Goal: Task Accomplishment & Management: Manage account settings

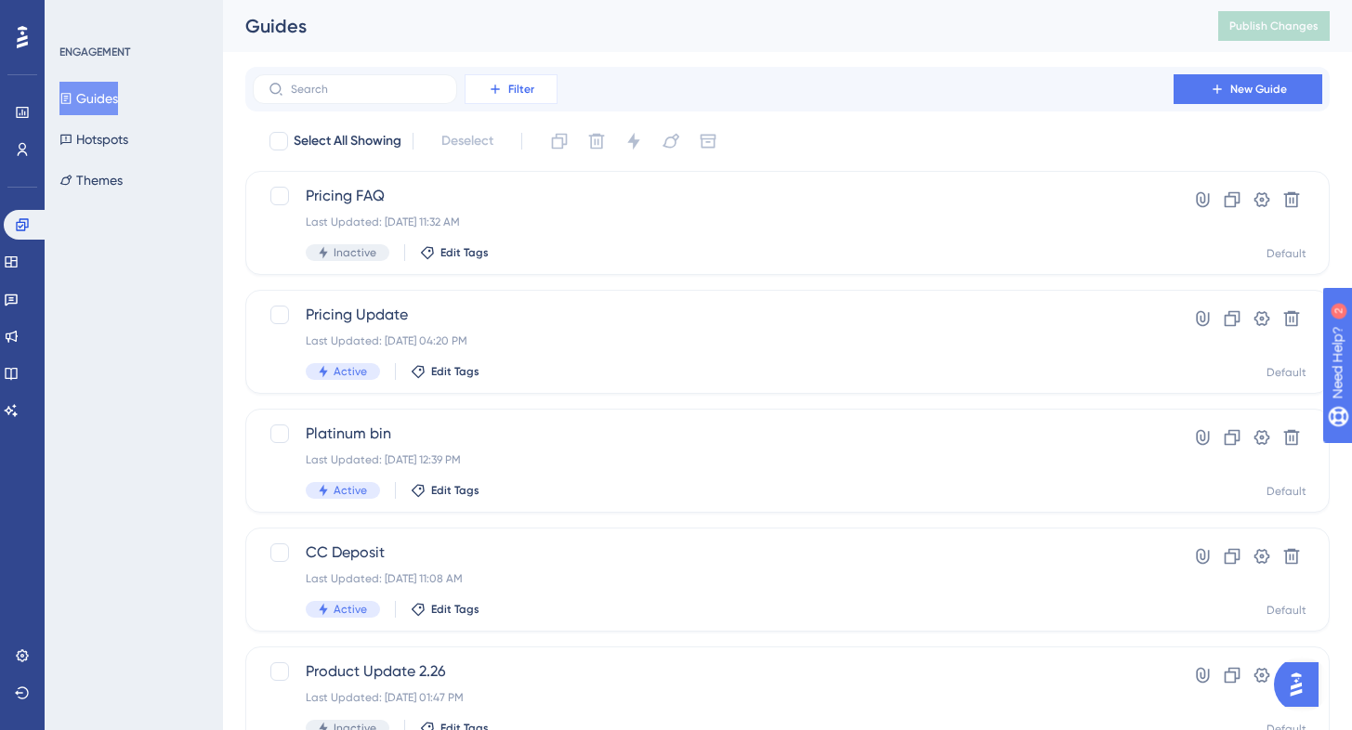
click at [495, 89] on icon at bounding box center [495, 89] width 8 height 8
click at [533, 248] on div "Status Status" at bounding box center [529, 253] width 76 height 37
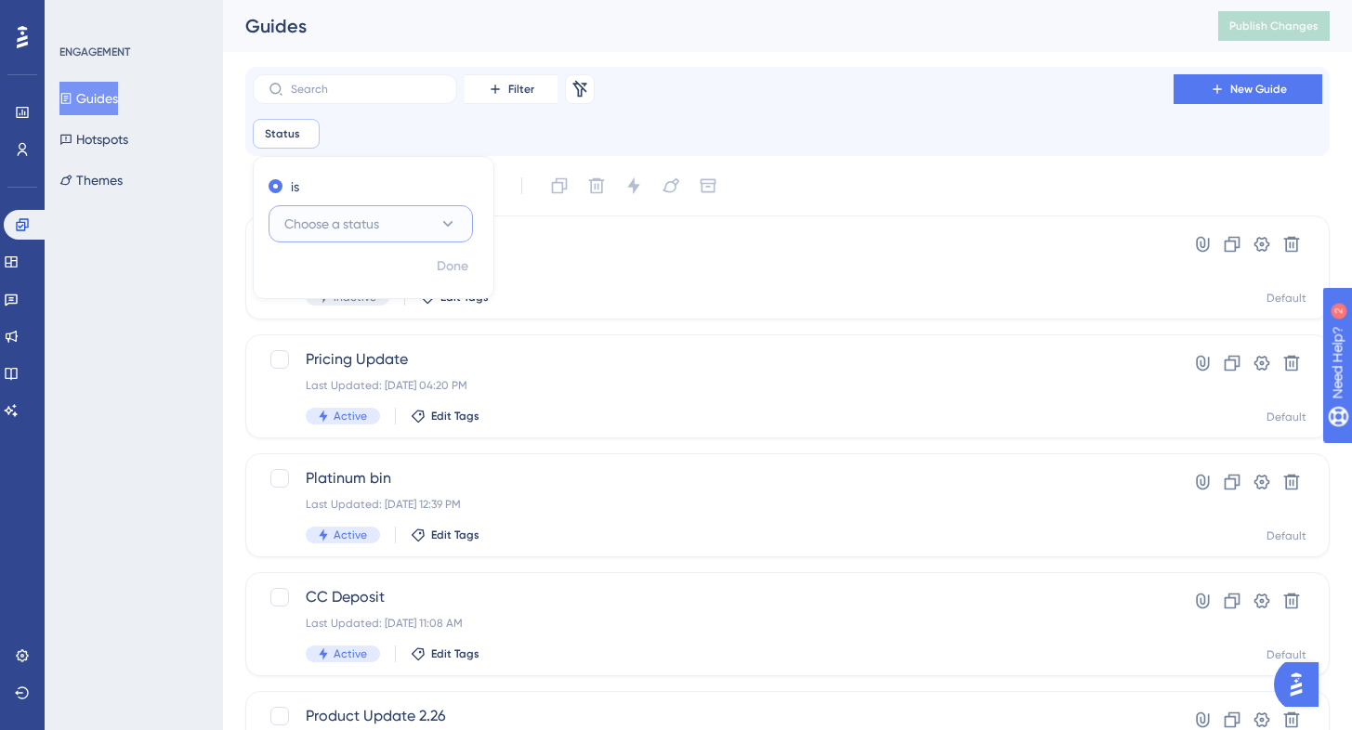
click at [371, 229] on span "Choose a status" at bounding box center [331, 224] width 95 height 22
click at [352, 279] on div "Active Active" at bounding box center [370, 280] width 151 height 37
click at [726, 141] on div "Status is Active Active Remove is Active Done" at bounding box center [787, 134] width 1069 height 30
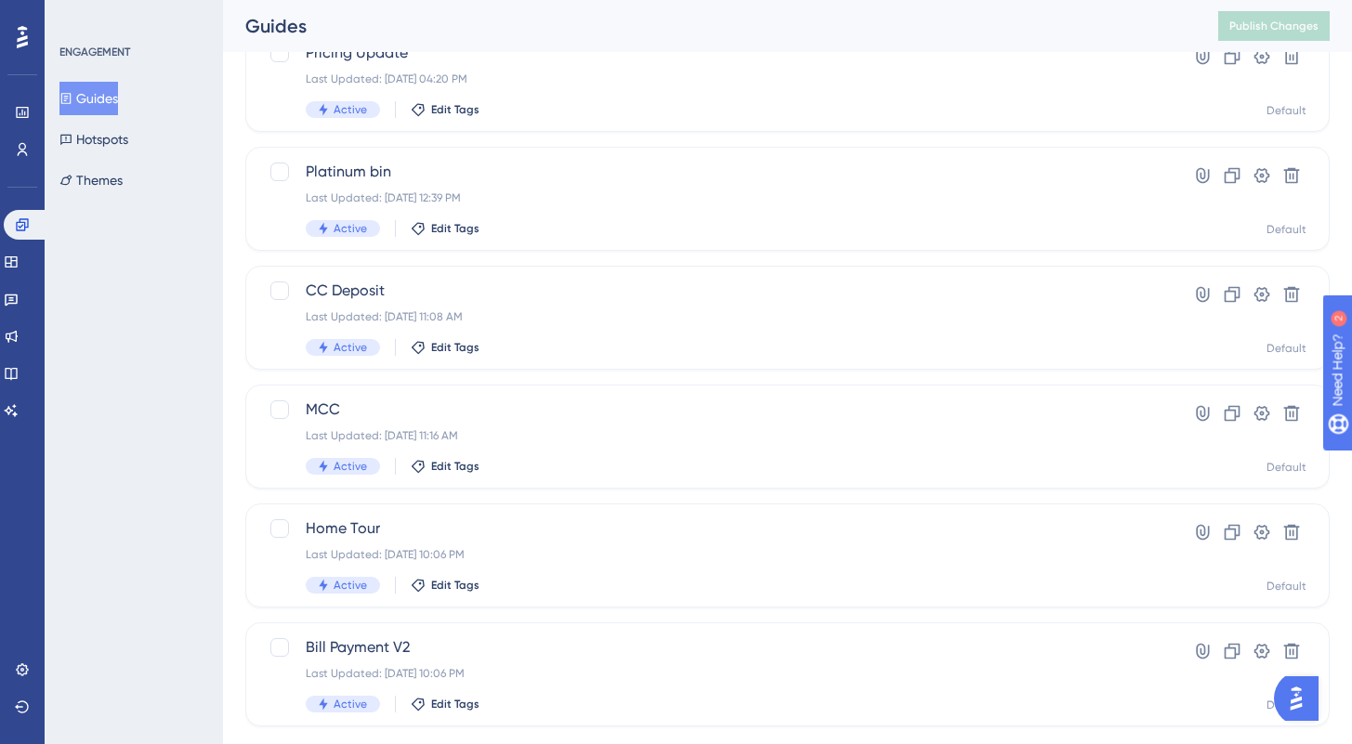
scroll to position [78, 0]
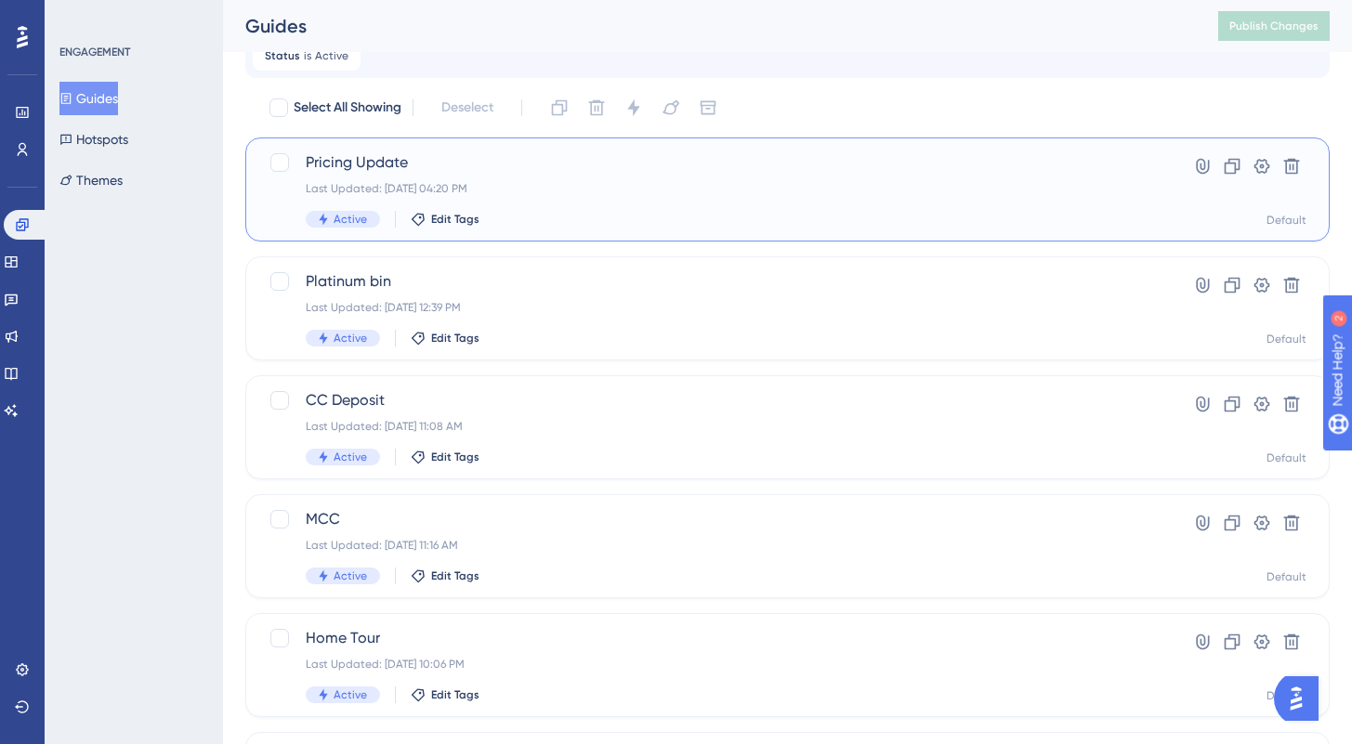
click at [577, 170] on span "Pricing Update" at bounding box center [713, 162] width 815 height 22
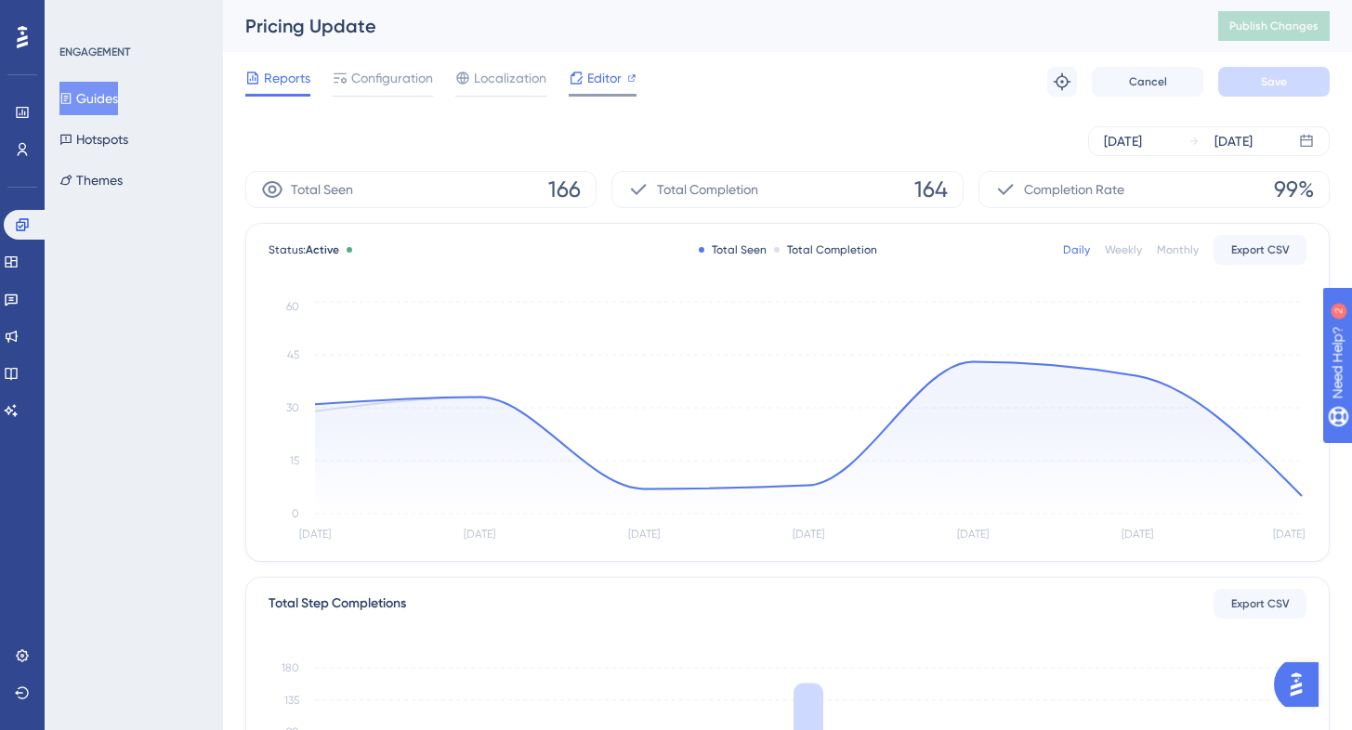
click at [590, 72] on span "Editor" at bounding box center [604, 78] width 34 height 22
click at [384, 81] on span "Configuration" at bounding box center [392, 78] width 82 height 22
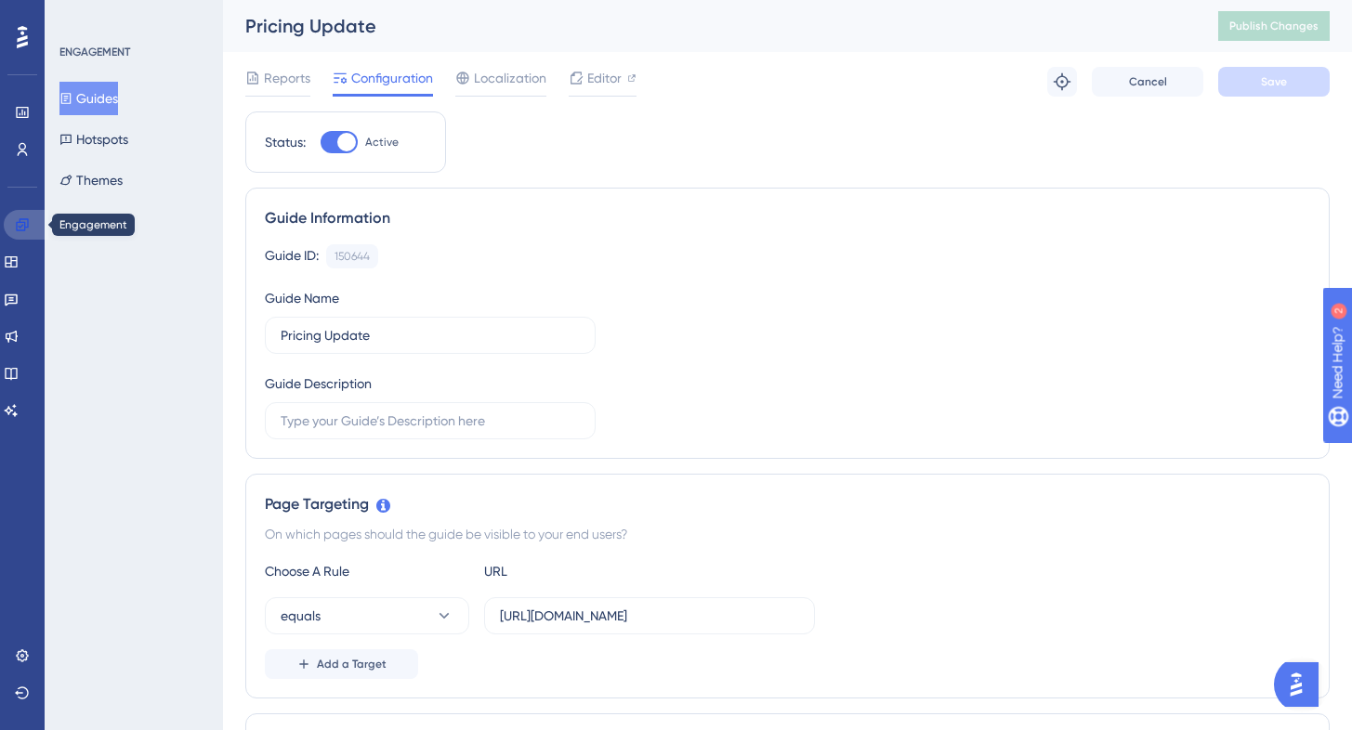
click at [23, 220] on icon at bounding box center [22, 224] width 15 height 15
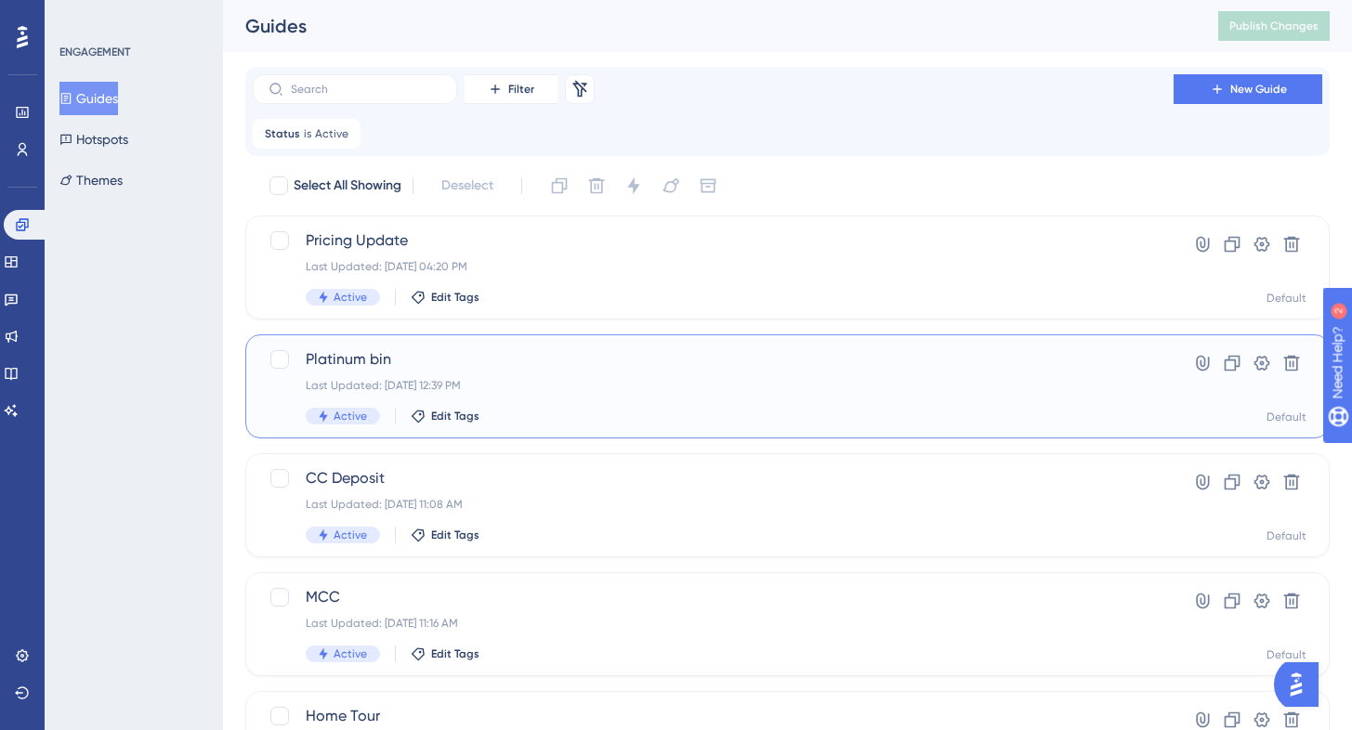
click at [598, 385] on div "Last Updated: [DATE] 12:39 PM" at bounding box center [713, 385] width 815 height 15
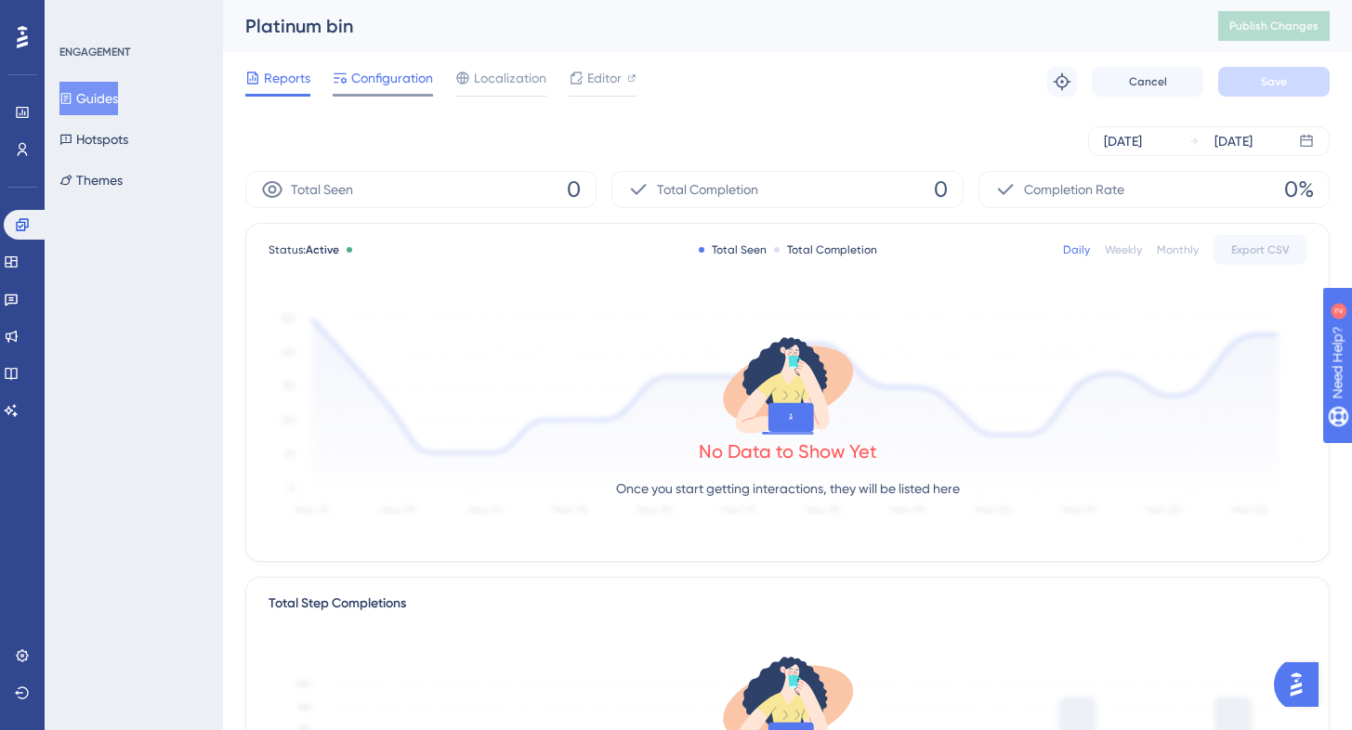
click at [394, 76] on span "Configuration" at bounding box center [392, 78] width 82 height 22
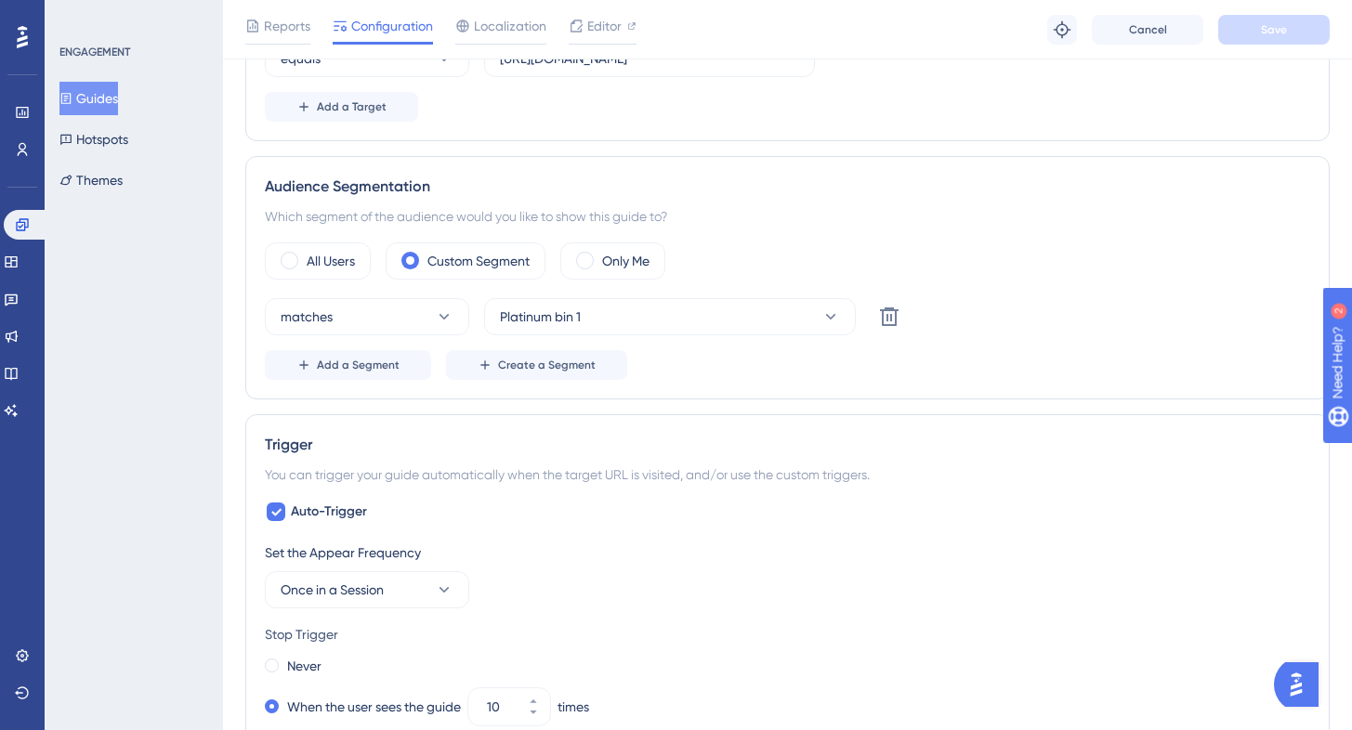
scroll to position [573, 0]
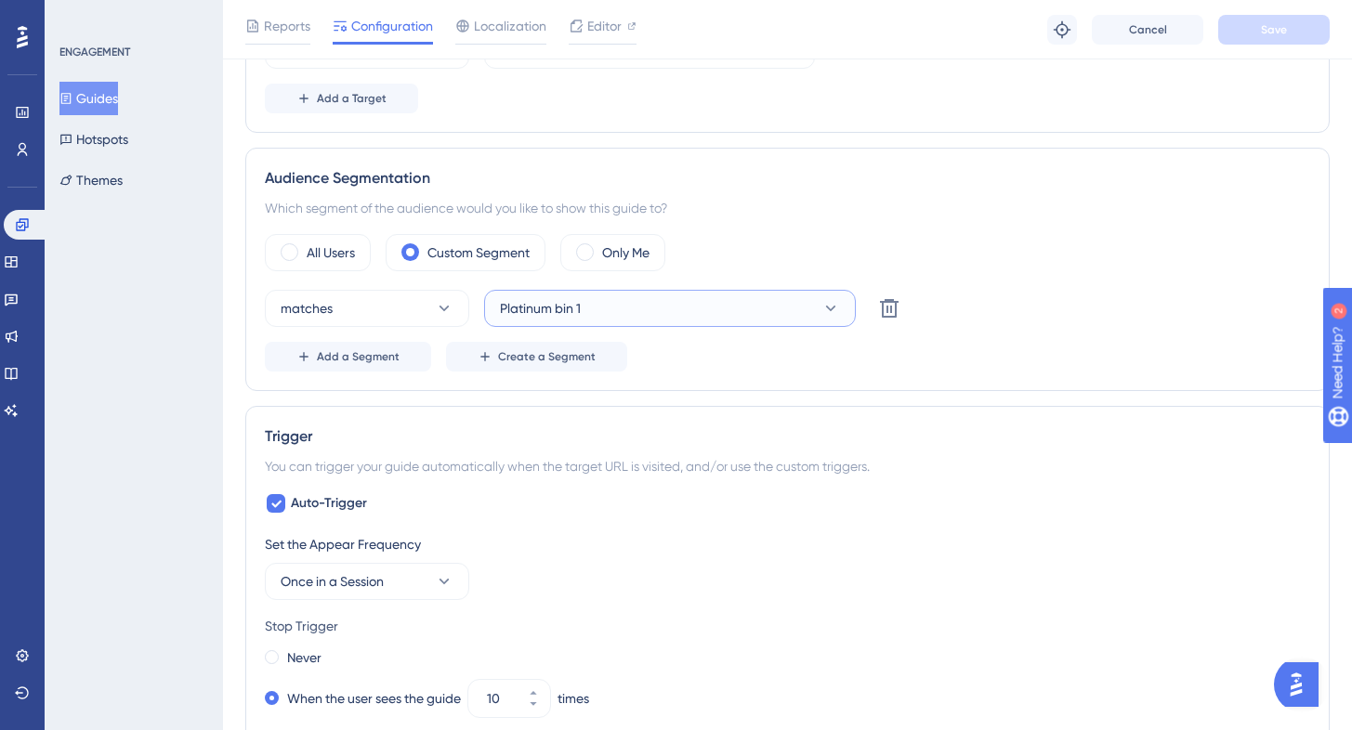
click at [835, 301] on icon at bounding box center [830, 308] width 19 height 19
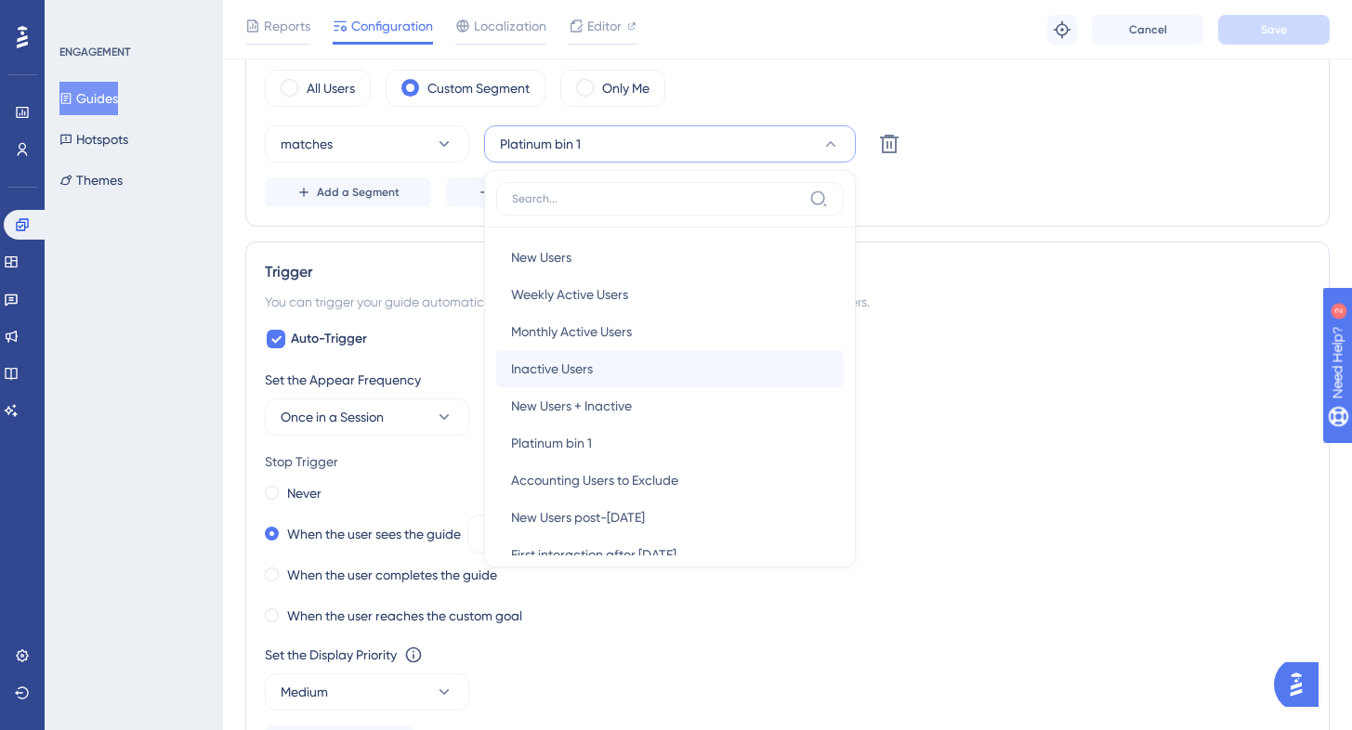
scroll to position [45, 0]
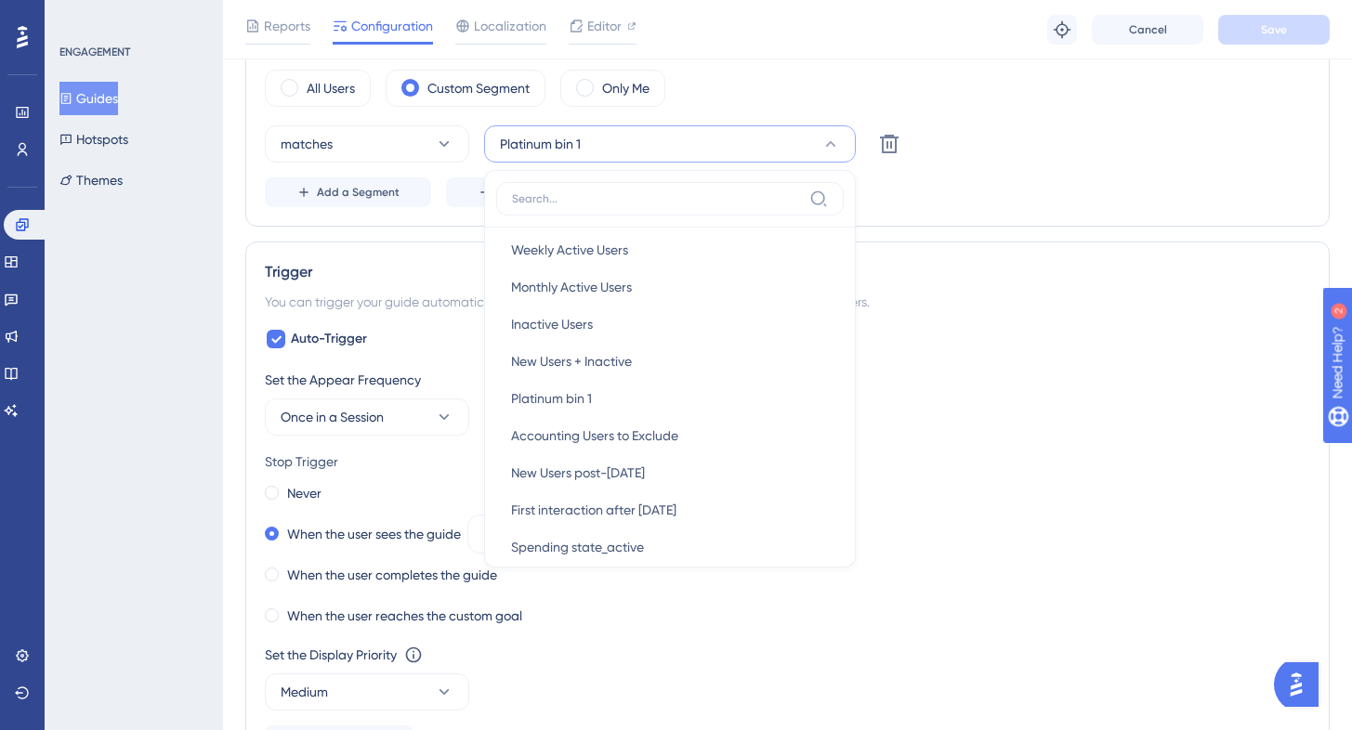
click at [1047, 347] on div "Auto-Trigger Set the Appear Frequency Once in a Session Stop Trigger Never When…" at bounding box center [787, 541] width 1045 height 427
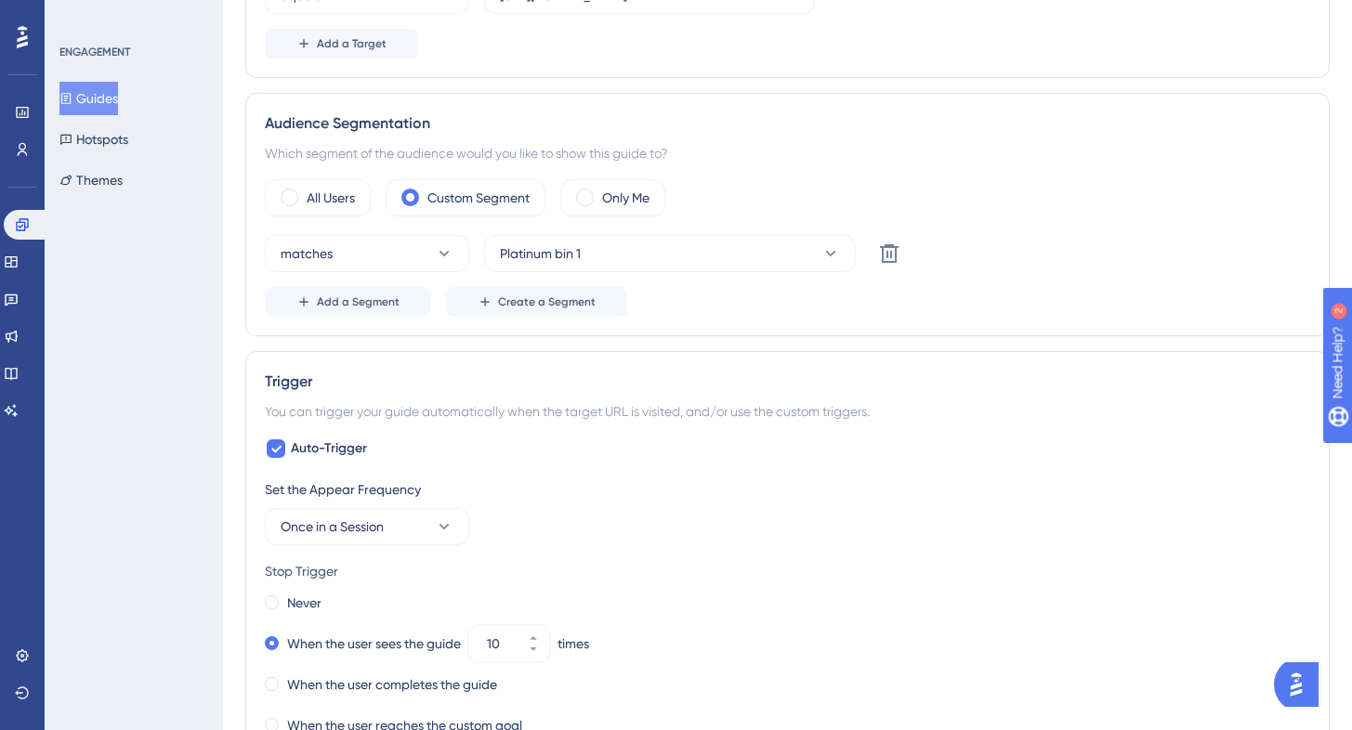
scroll to position [0, 0]
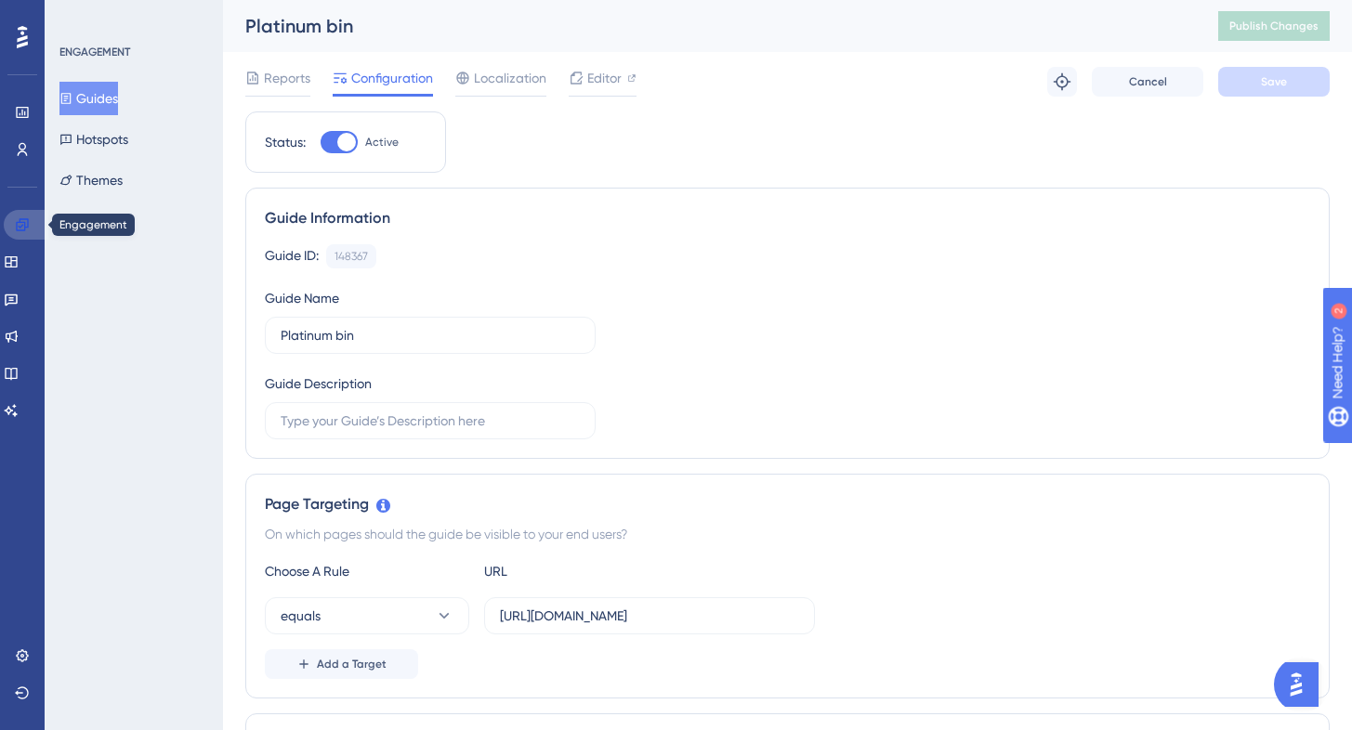
click at [23, 226] on icon at bounding box center [22, 224] width 15 height 15
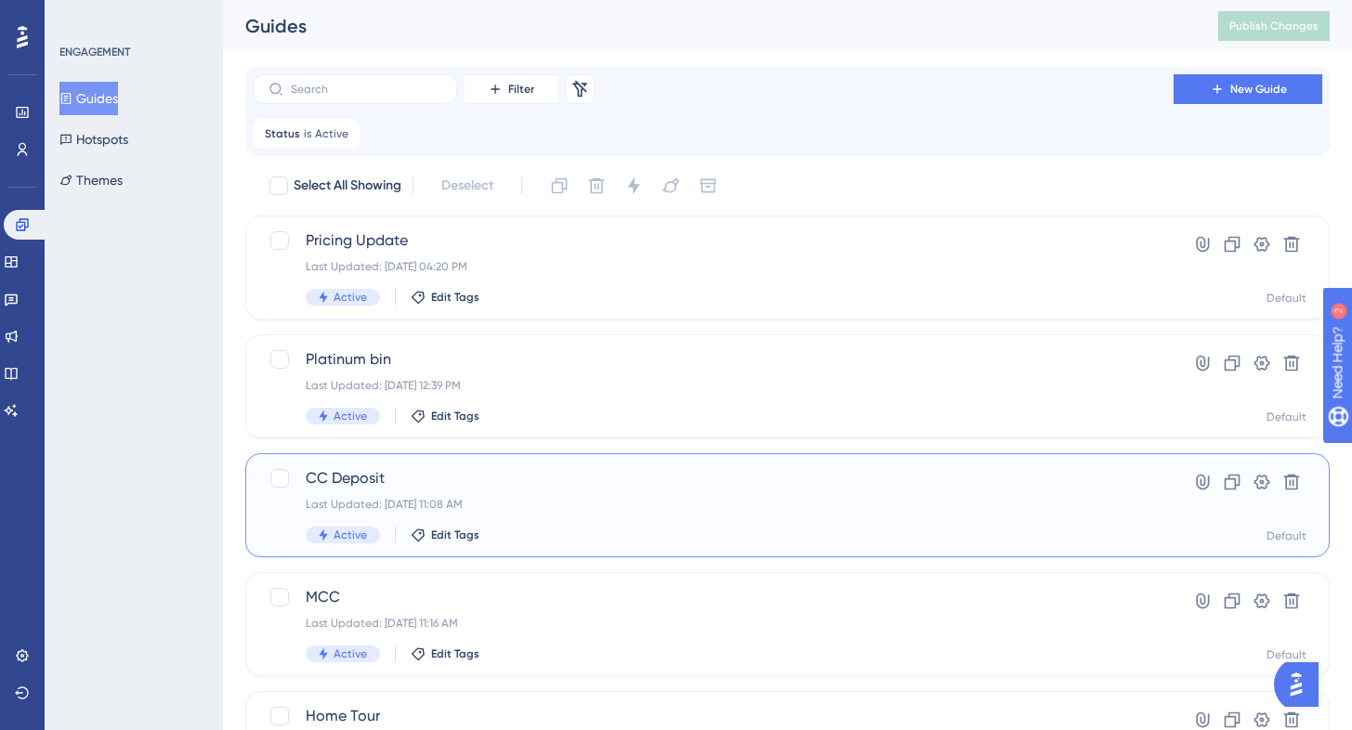
click at [596, 482] on span "CC Deposit" at bounding box center [713, 478] width 815 height 22
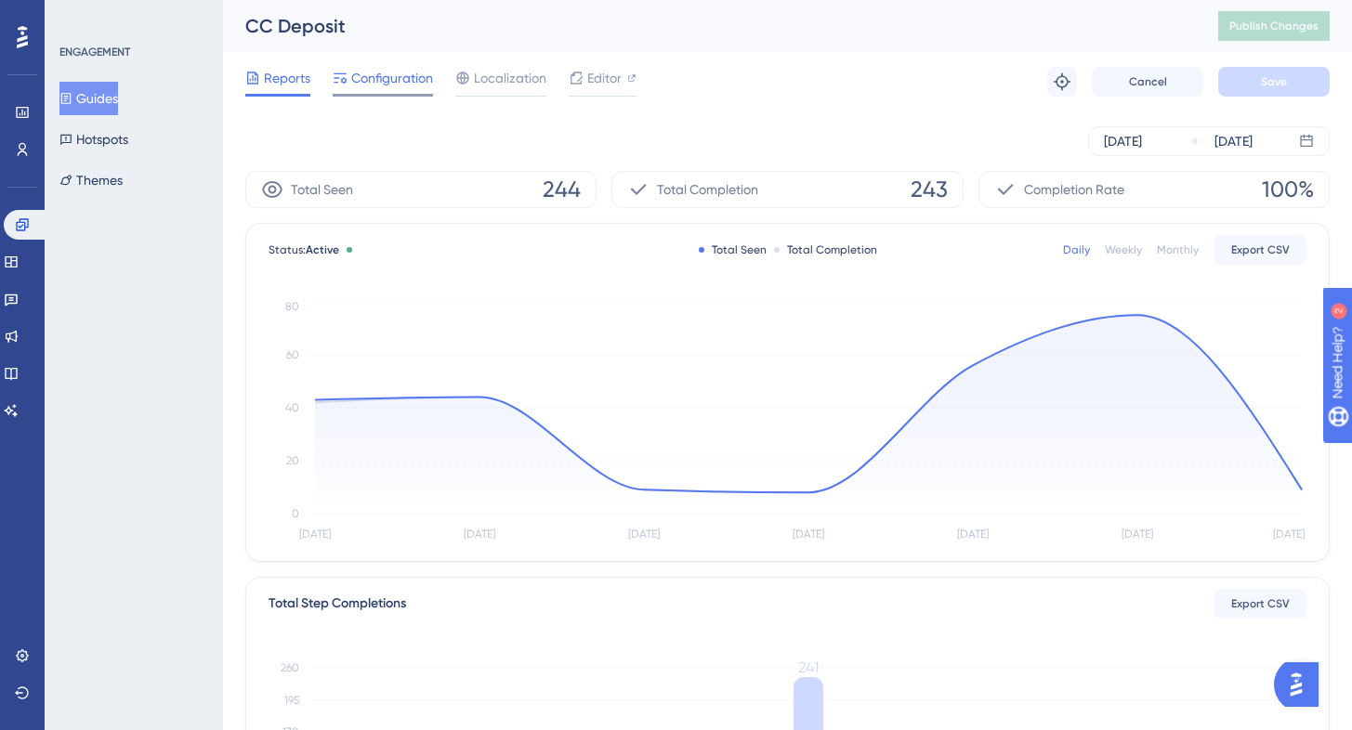
click at [402, 70] on span "Configuration" at bounding box center [392, 78] width 82 height 22
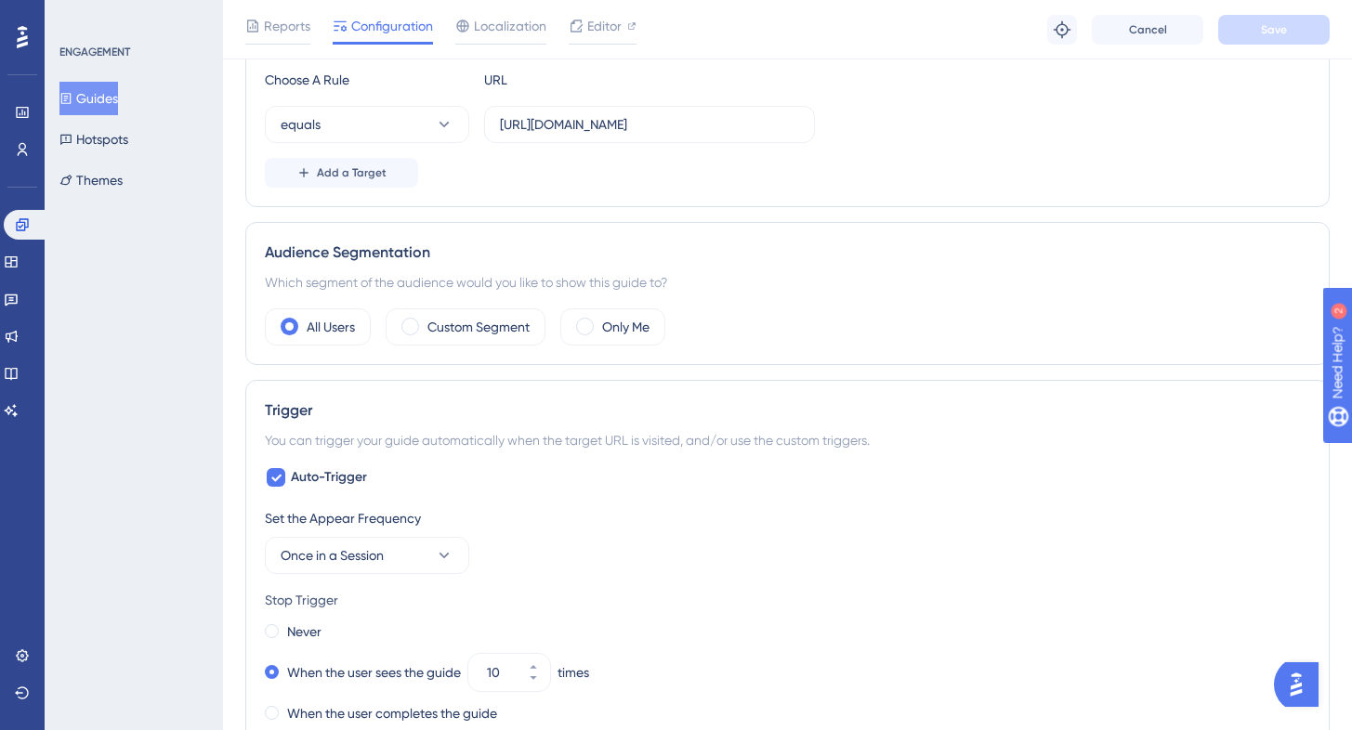
scroll to position [535, 0]
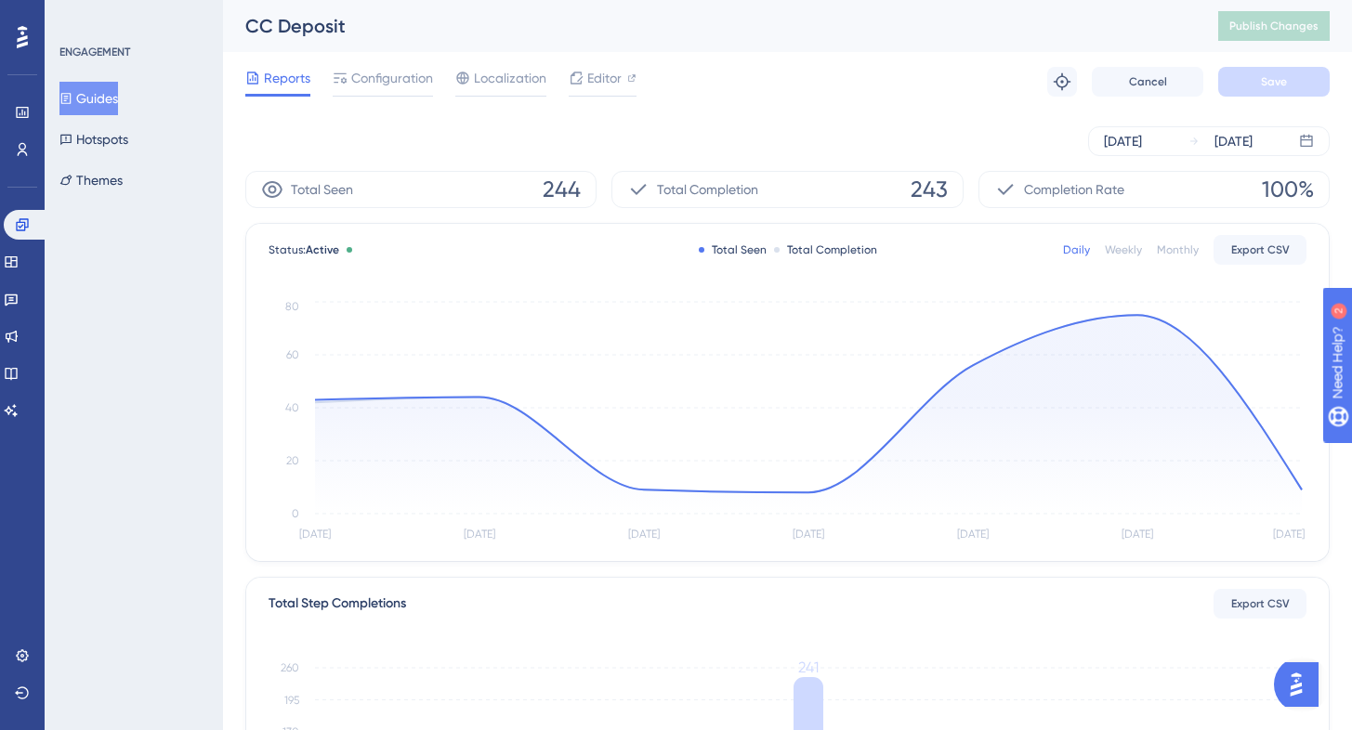
click at [90, 90] on button "Guides" at bounding box center [88, 98] width 59 height 33
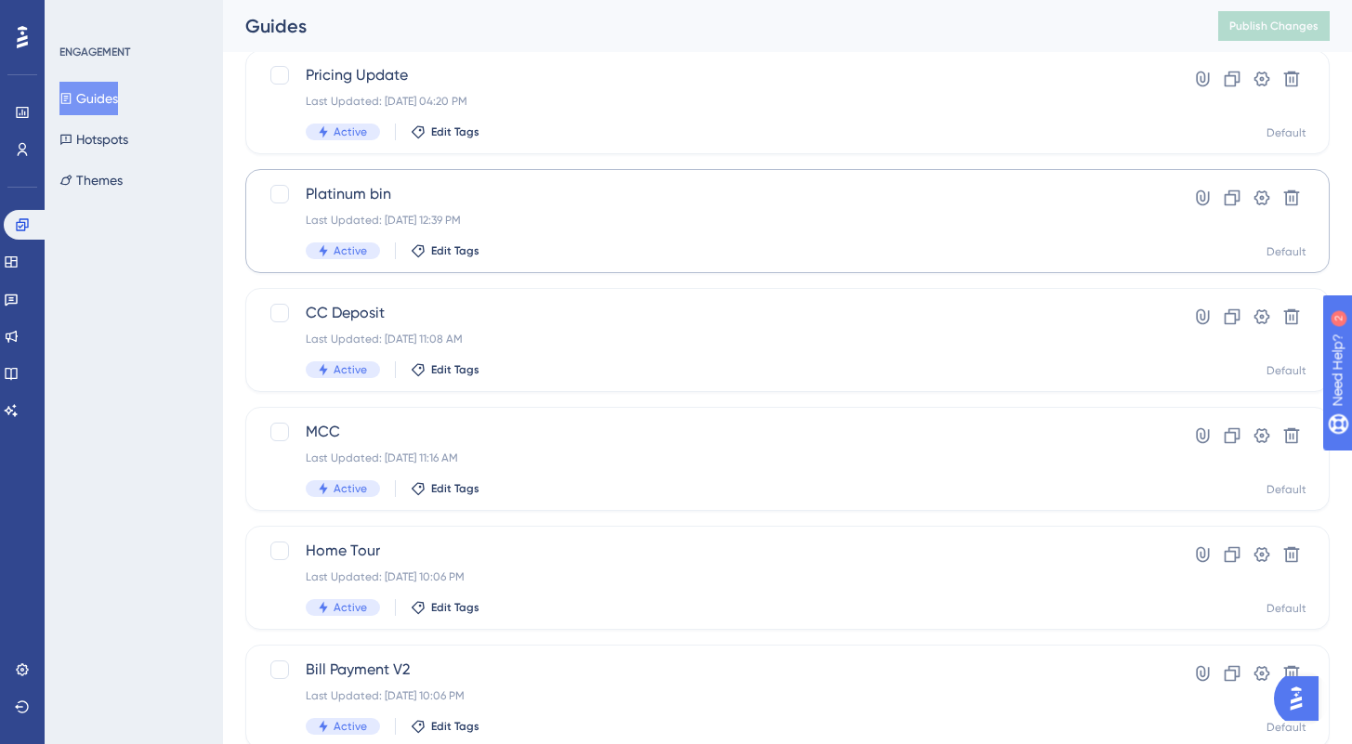
scroll to position [229, 0]
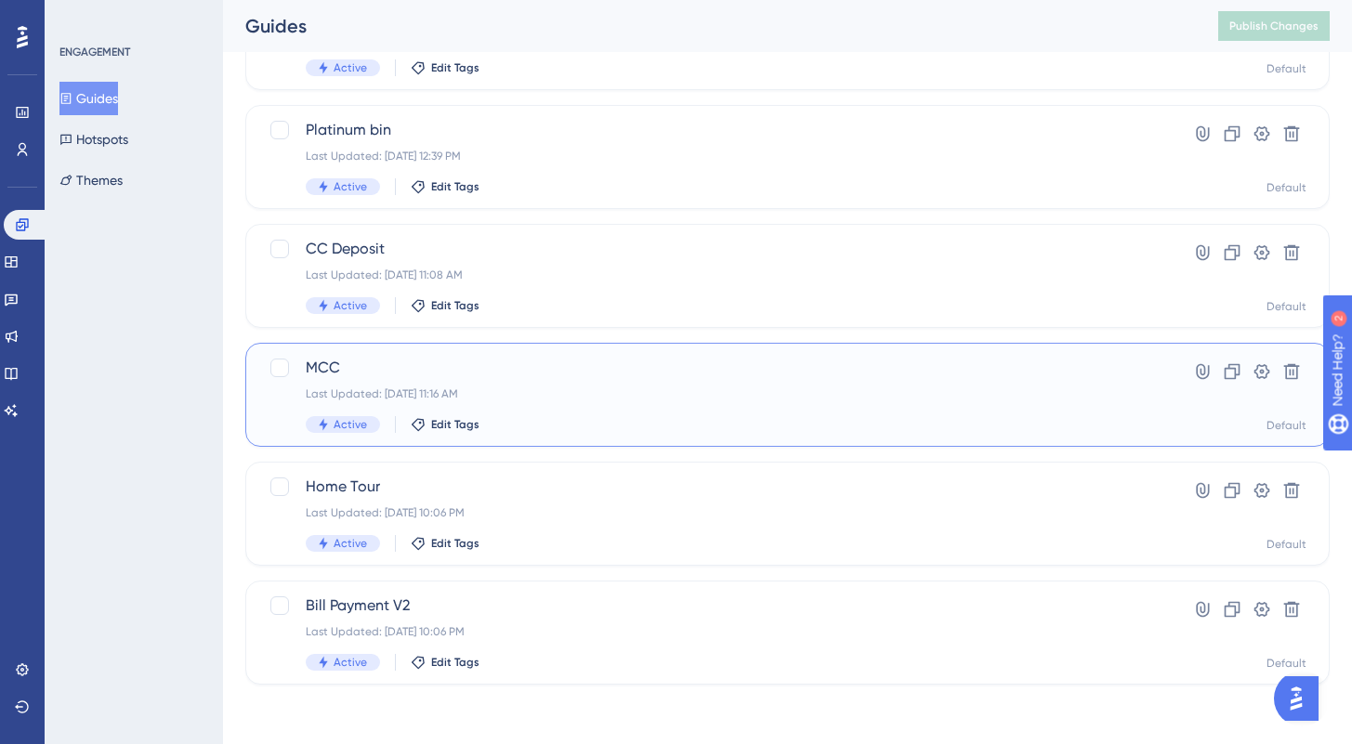
click at [630, 369] on span "MCC" at bounding box center [713, 368] width 815 height 22
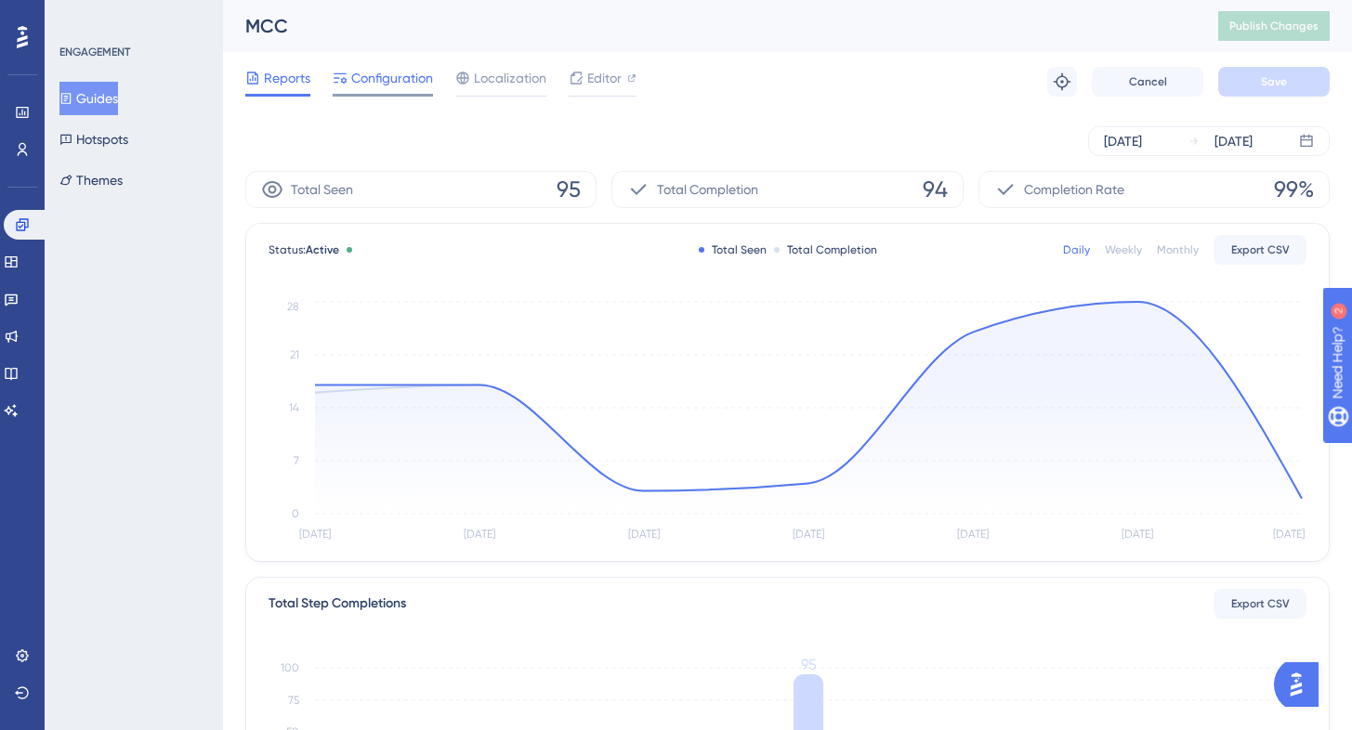
click at [408, 69] on span "Configuration" at bounding box center [392, 78] width 82 height 22
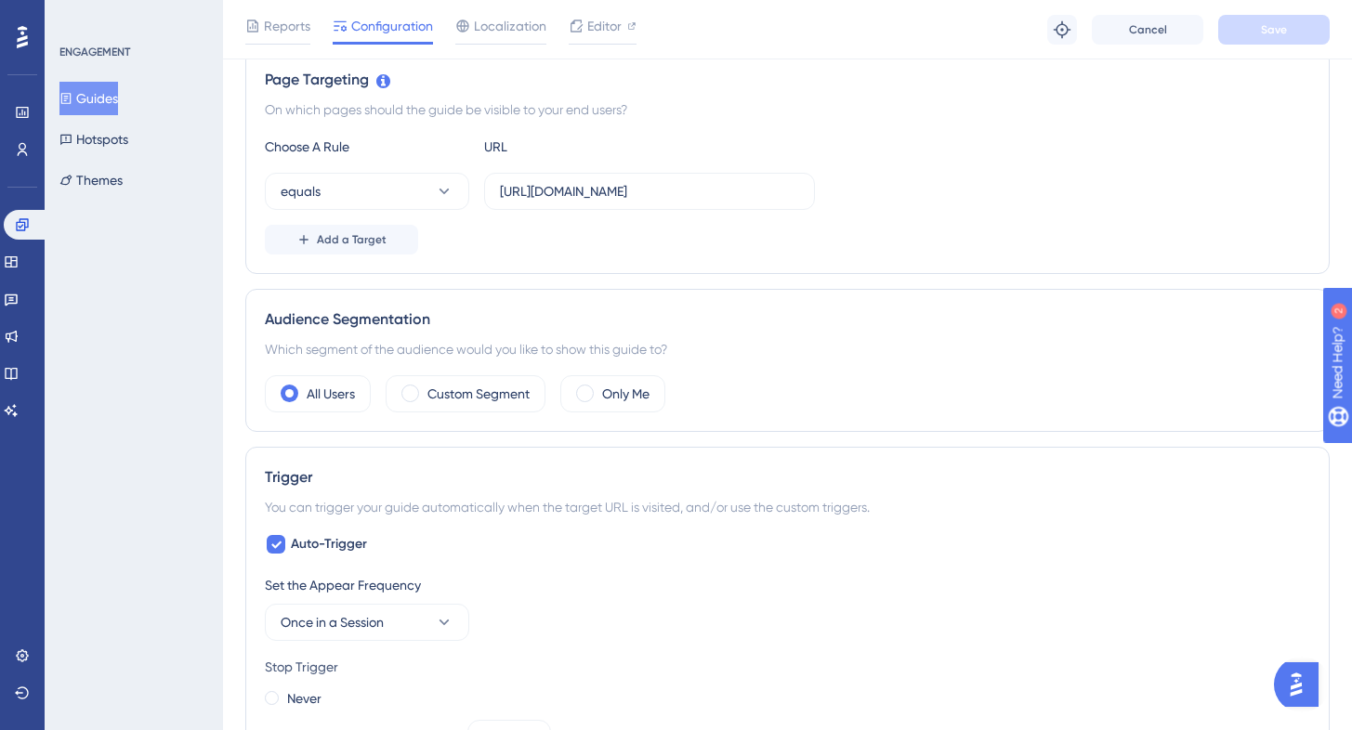
scroll to position [487, 0]
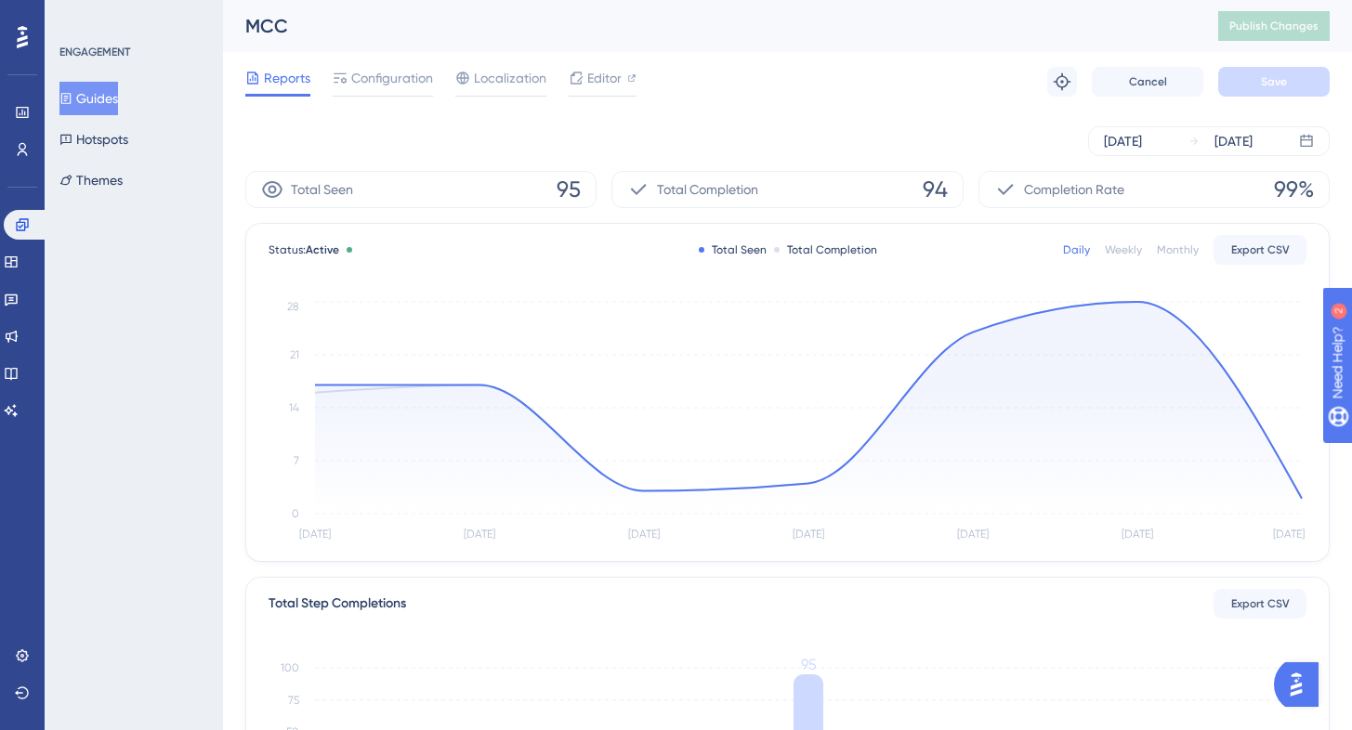
click at [97, 105] on button "Guides" at bounding box center [88, 98] width 59 height 33
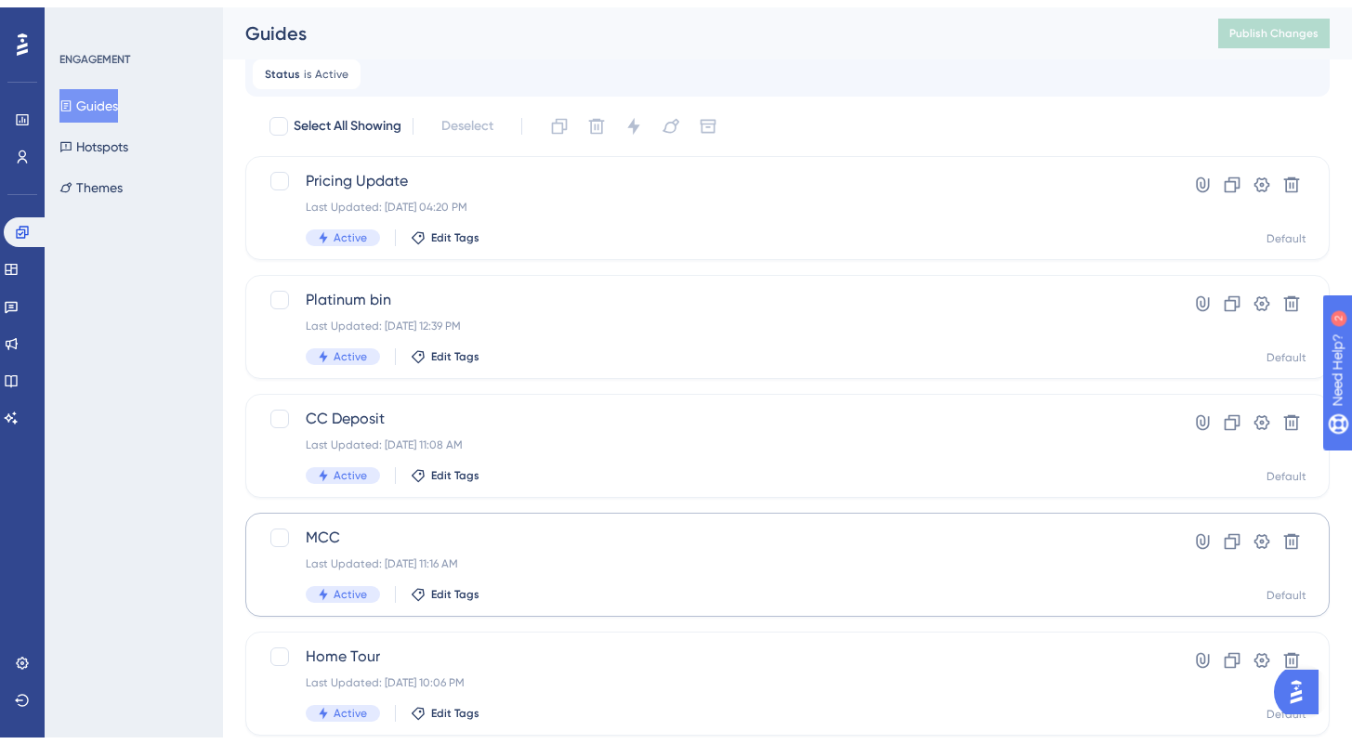
scroll to position [229, 0]
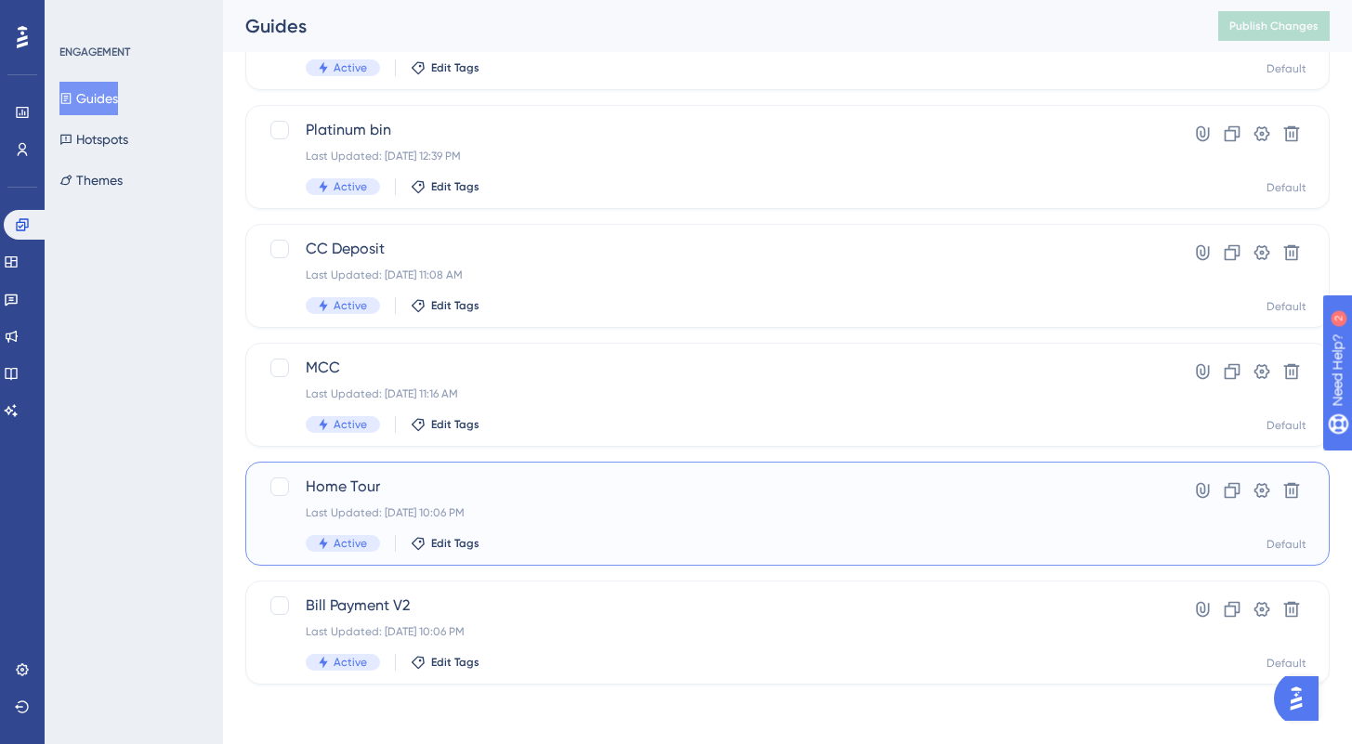
click at [590, 491] on span "Home Tour" at bounding box center [713, 487] width 815 height 22
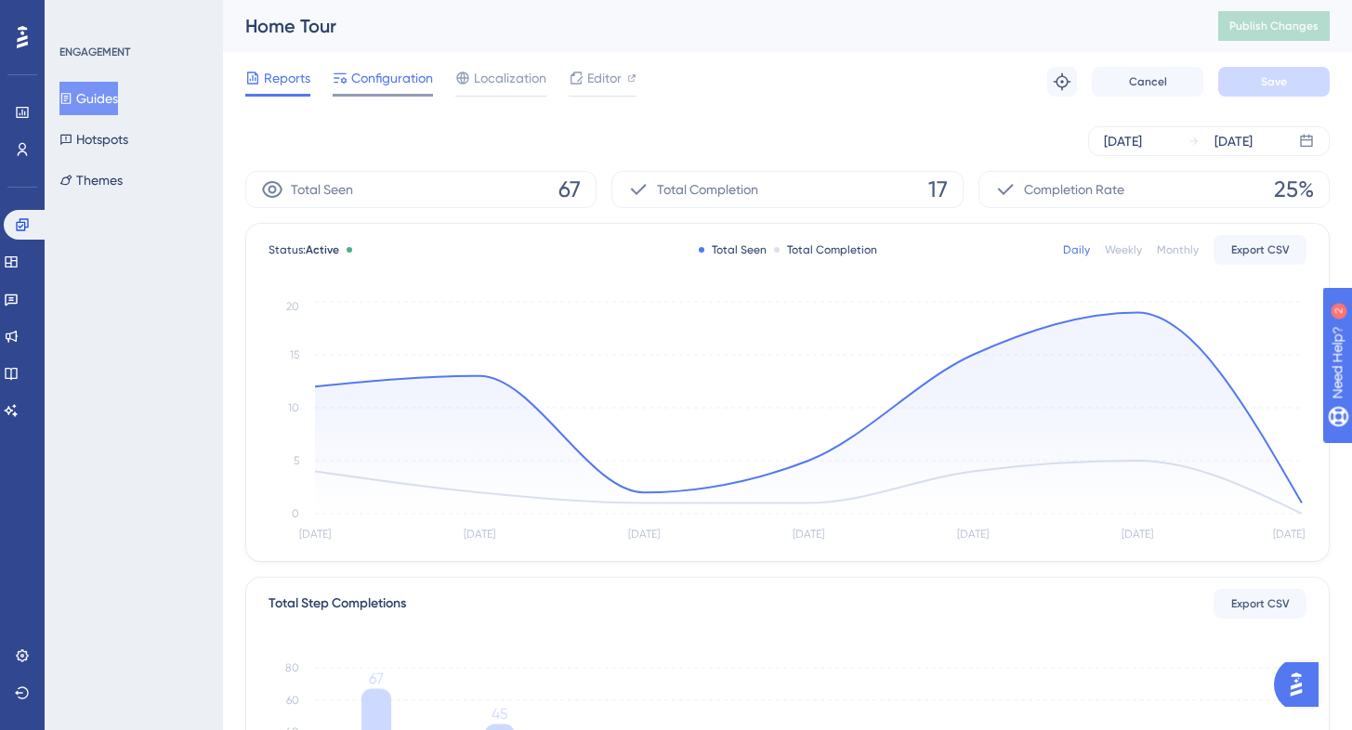
click at [387, 79] on span "Configuration" at bounding box center [392, 78] width 82 height 22
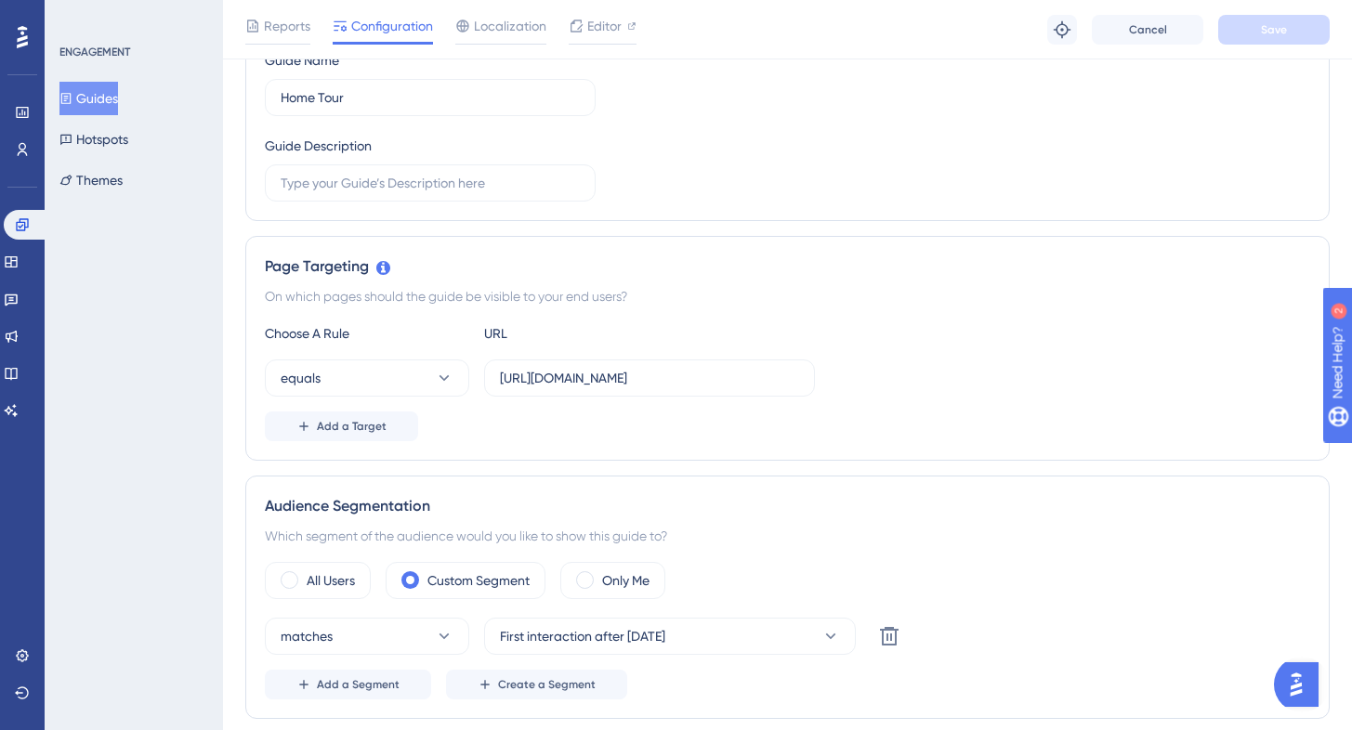
scroll to position [414, 0]
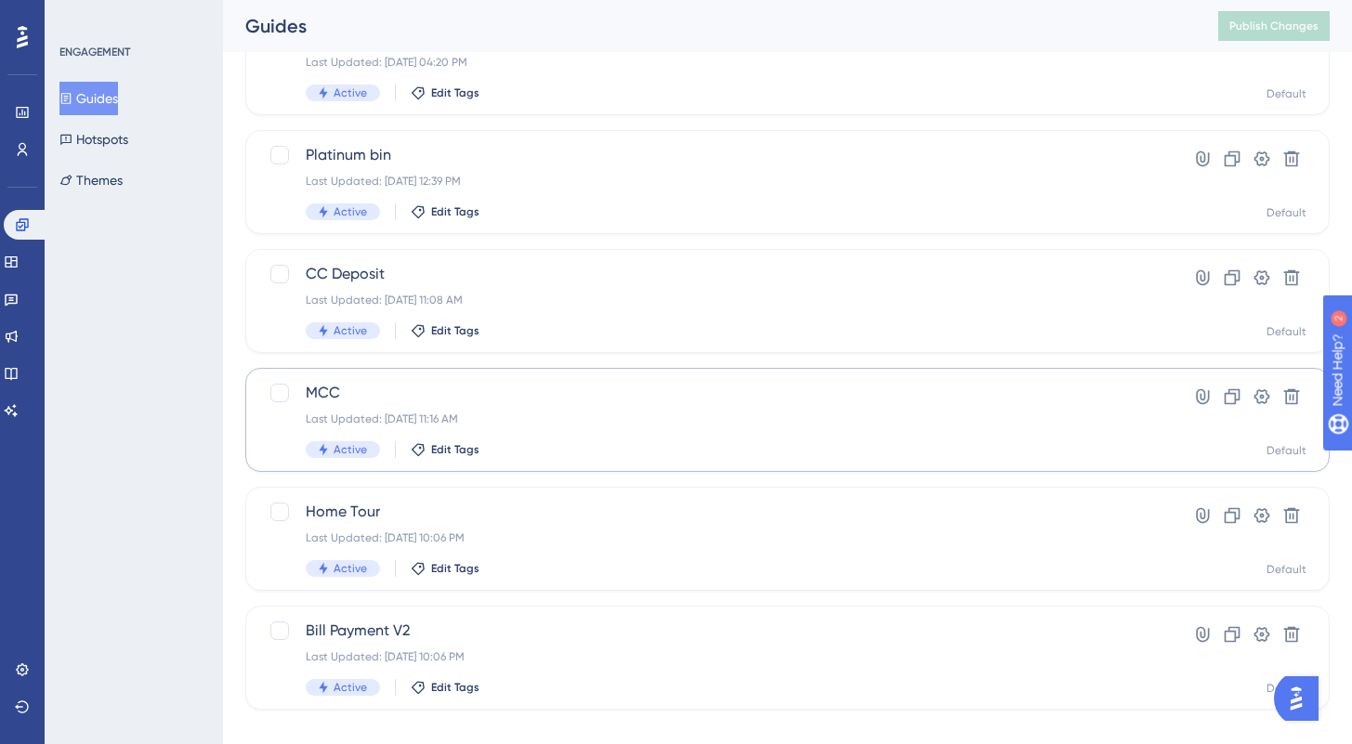
scroll to position [229, 0]
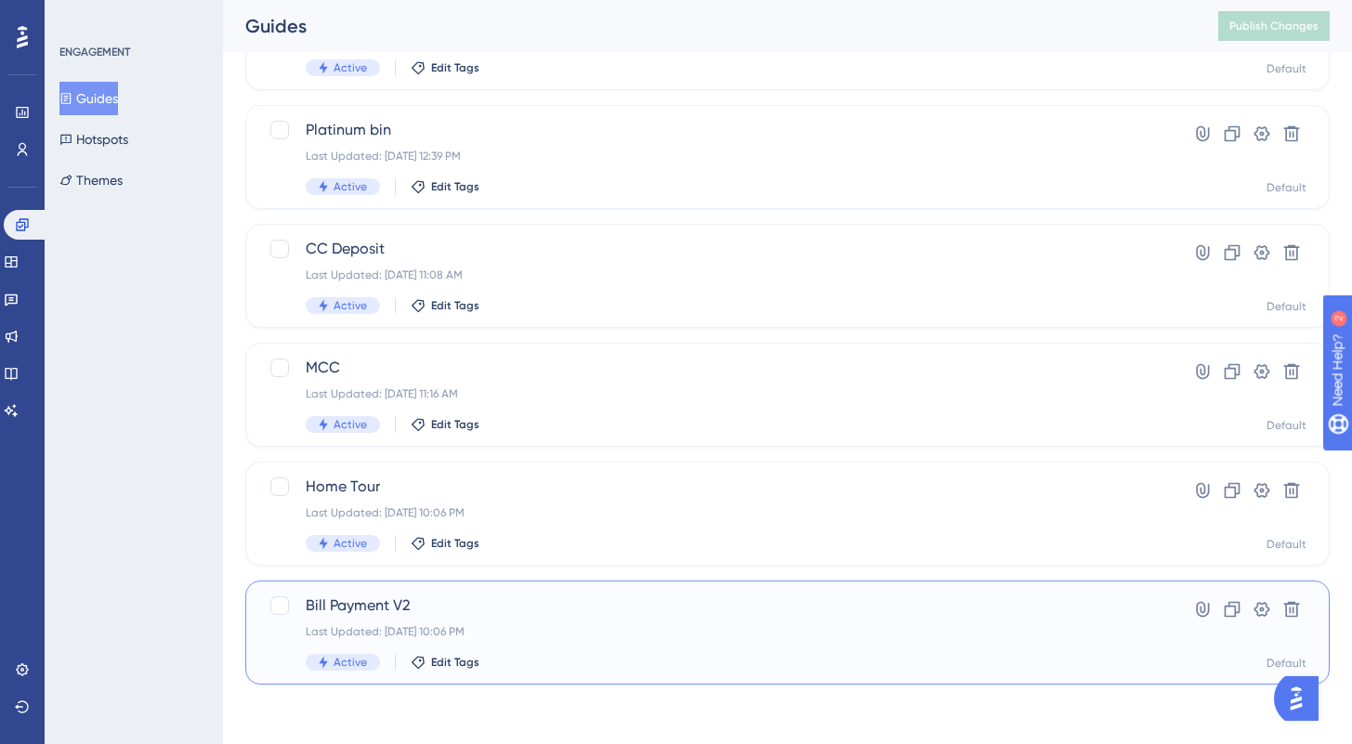
click at [534, 605] on span "Bill Payment V2" at bounding box center [713, 606] width 815 height 22
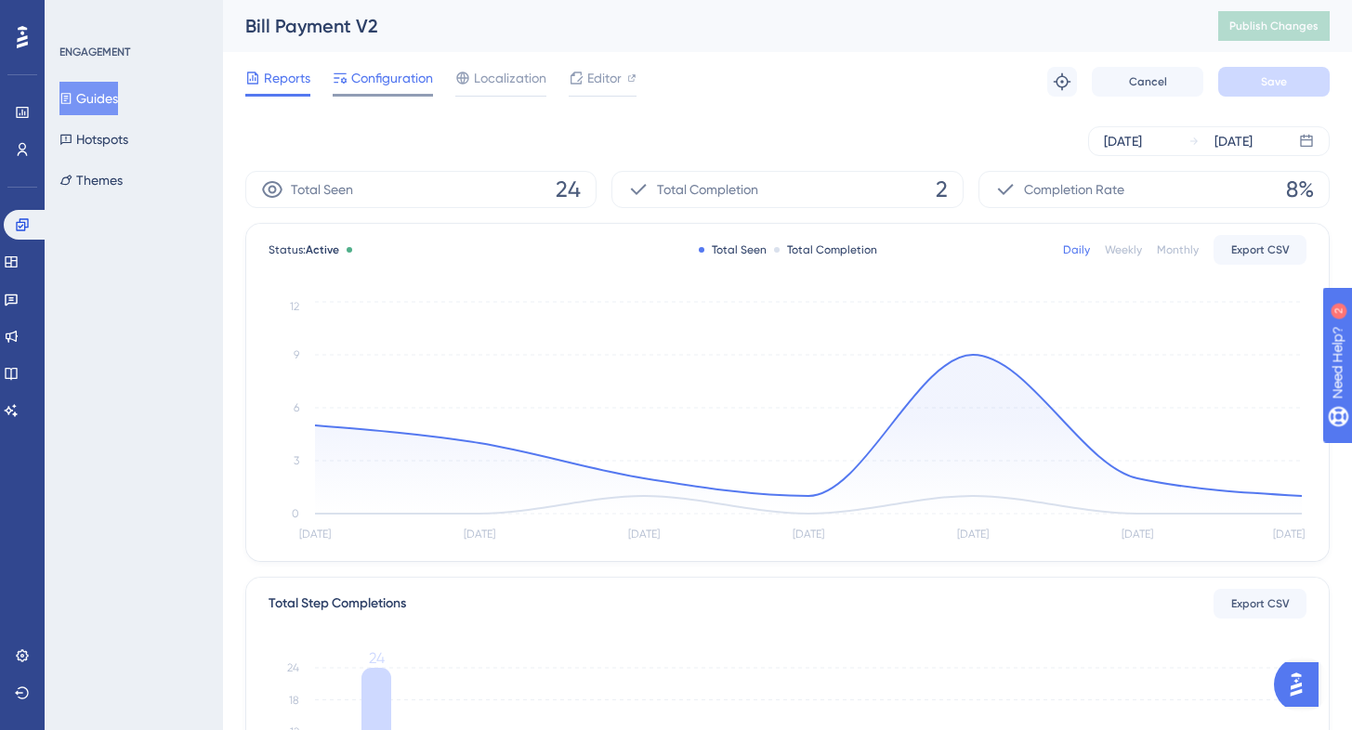
click at [412, 67] on span "Configuration" at bounding box center [392, 78] width 82 height 22
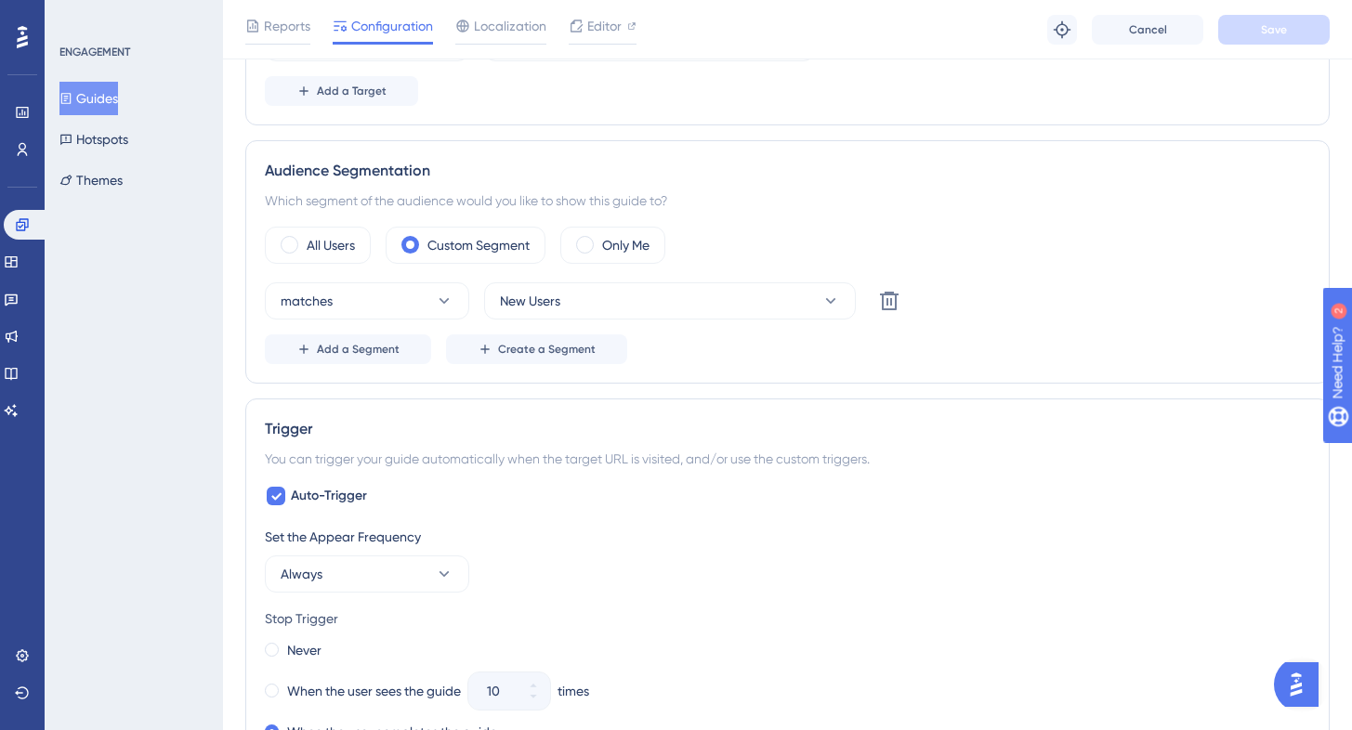
scroll to position [561, 0]
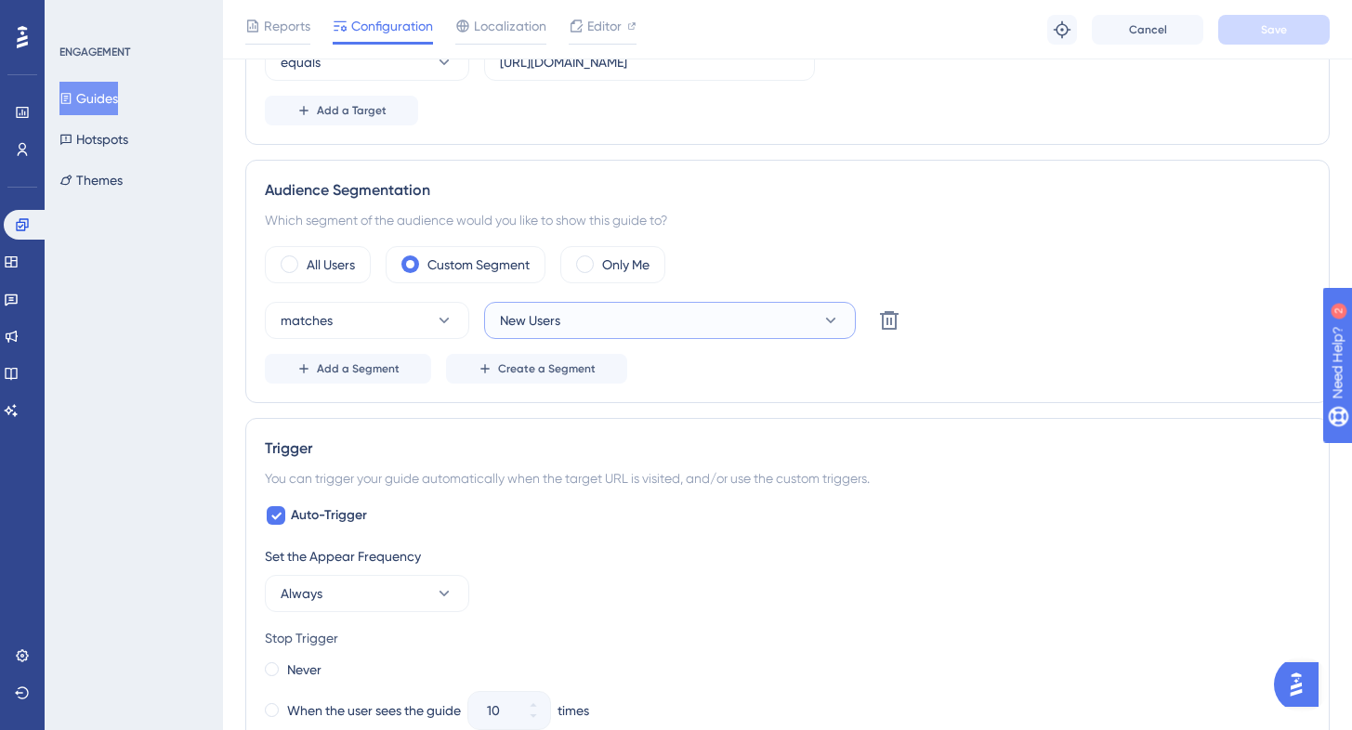
click at [643, 312] on button "New Users" at bounding box center [670, 320] width 372 height 37
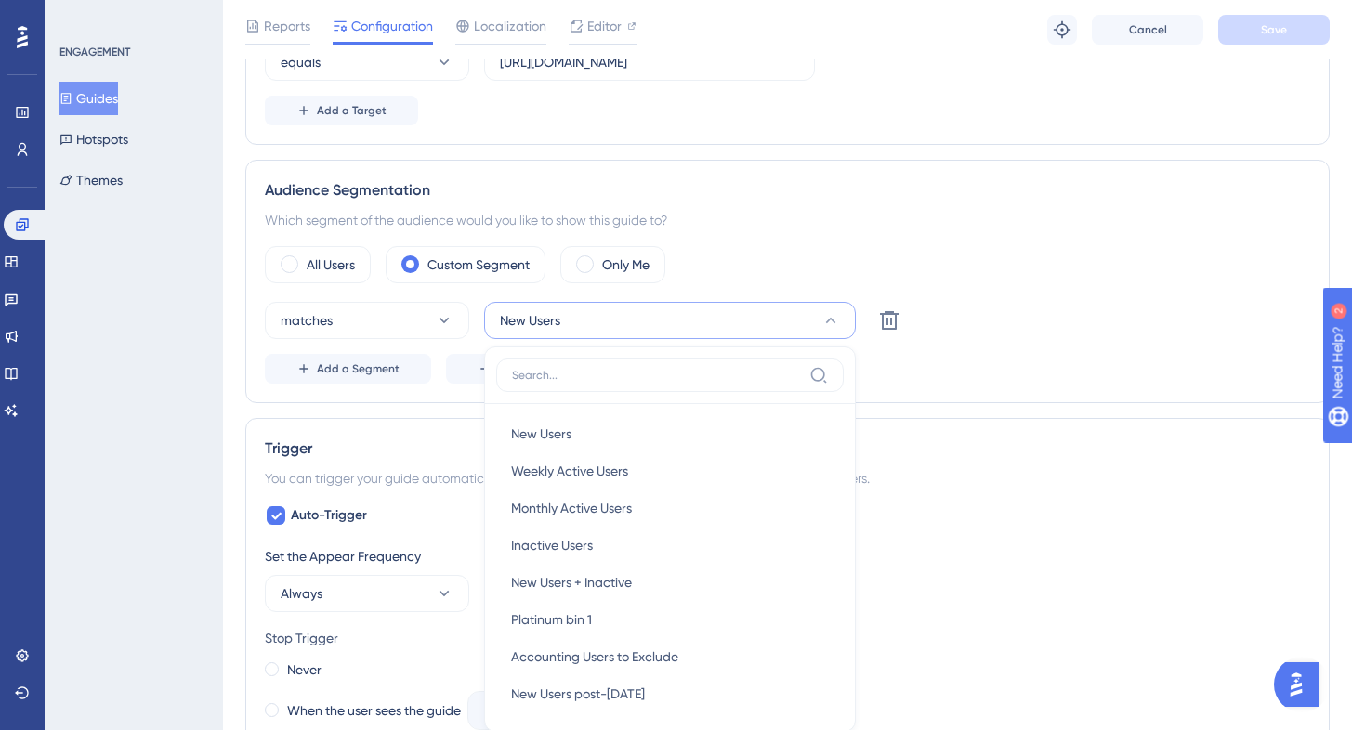
scroll to position [735, 0]
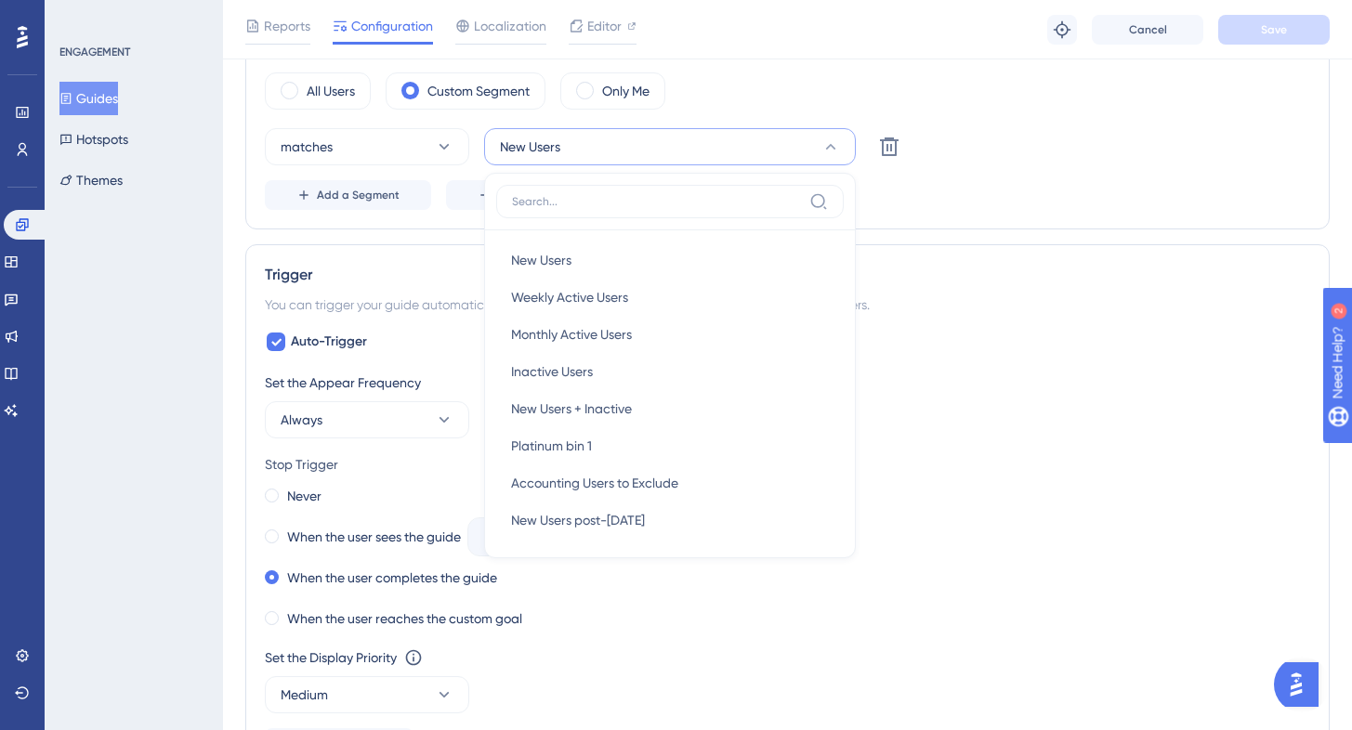
click at [931, 371] on div "Auto-Trigger Set the Appear Frequency Always Stop Trigger Never When the user s…" at bounding box center [787, 544] width 1045 height 427
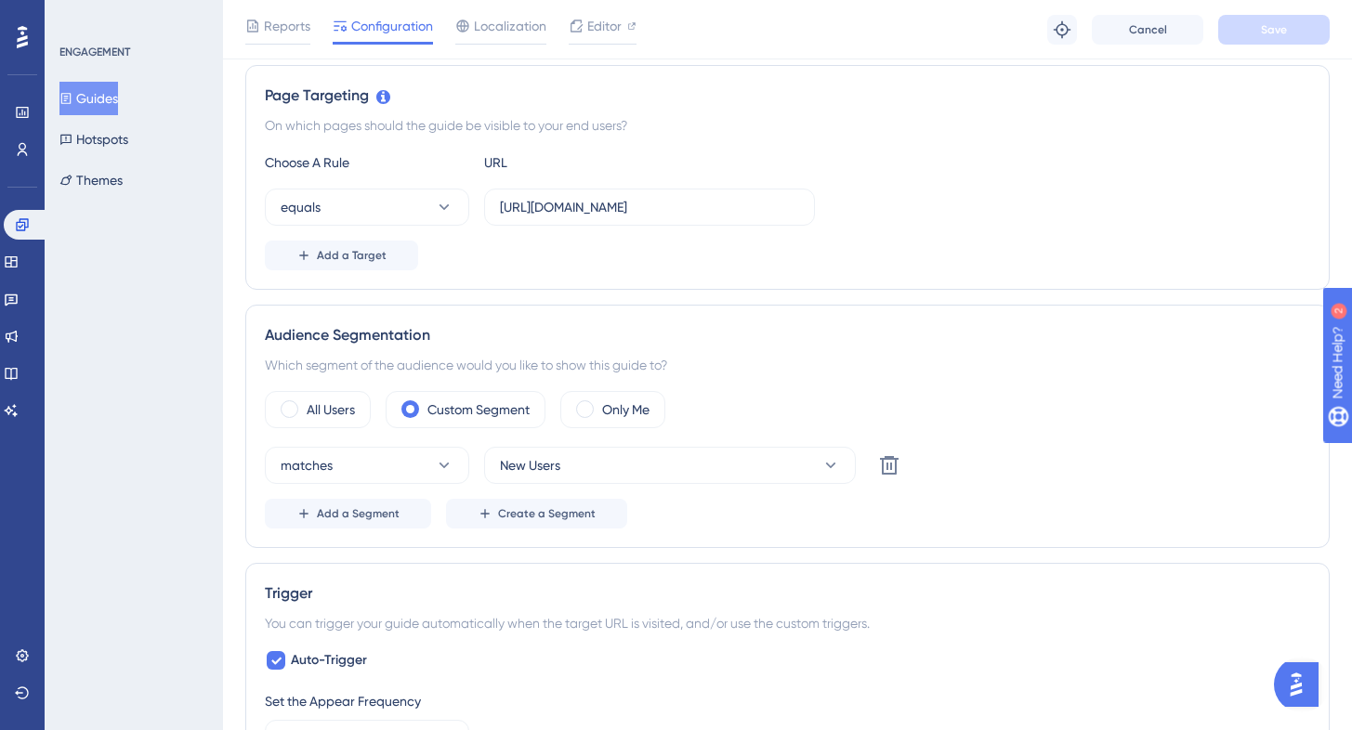
scroll to position [317, 0]
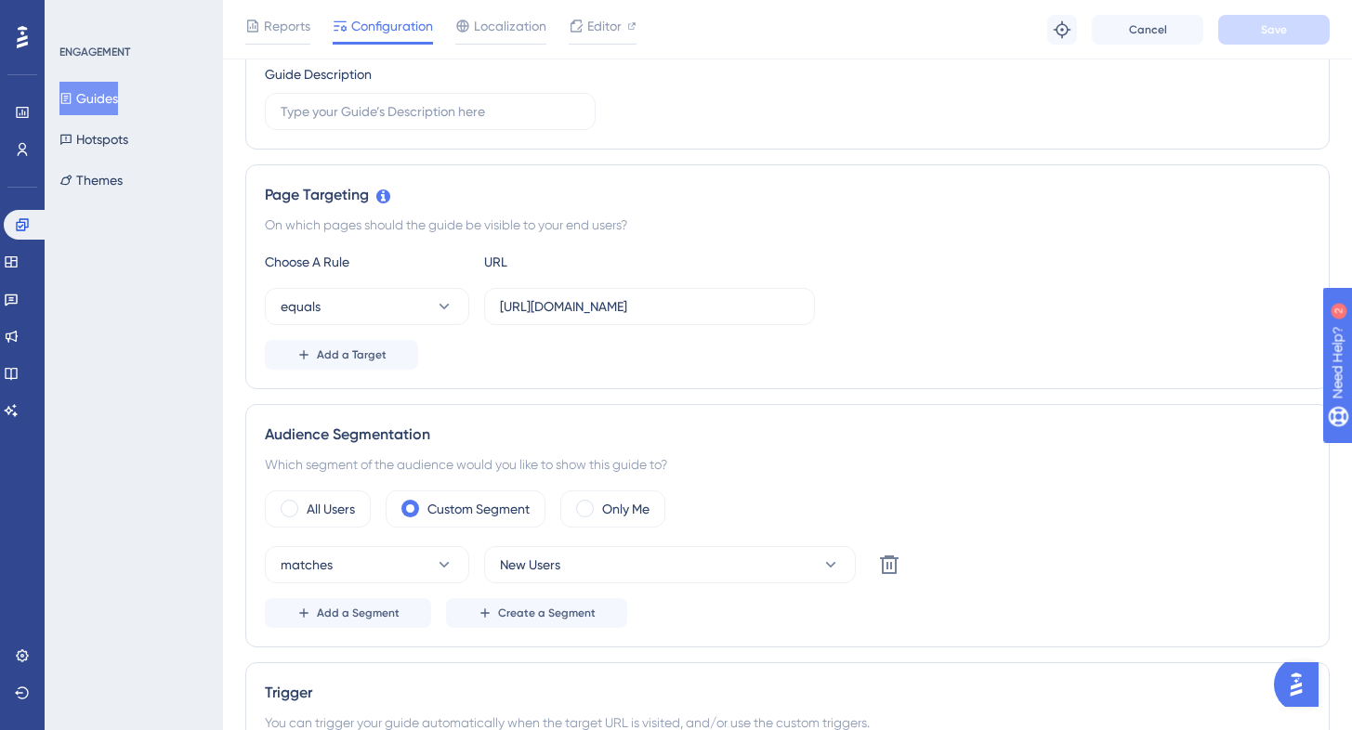
click at [96, 80] on div "ENGAGEMENT Guides Hotspots Themes" at bounding box center [134, 121] width 151 height 152
click at [103, 86] on button "Guides" at bounding box center [88, 98] width 59 height 33
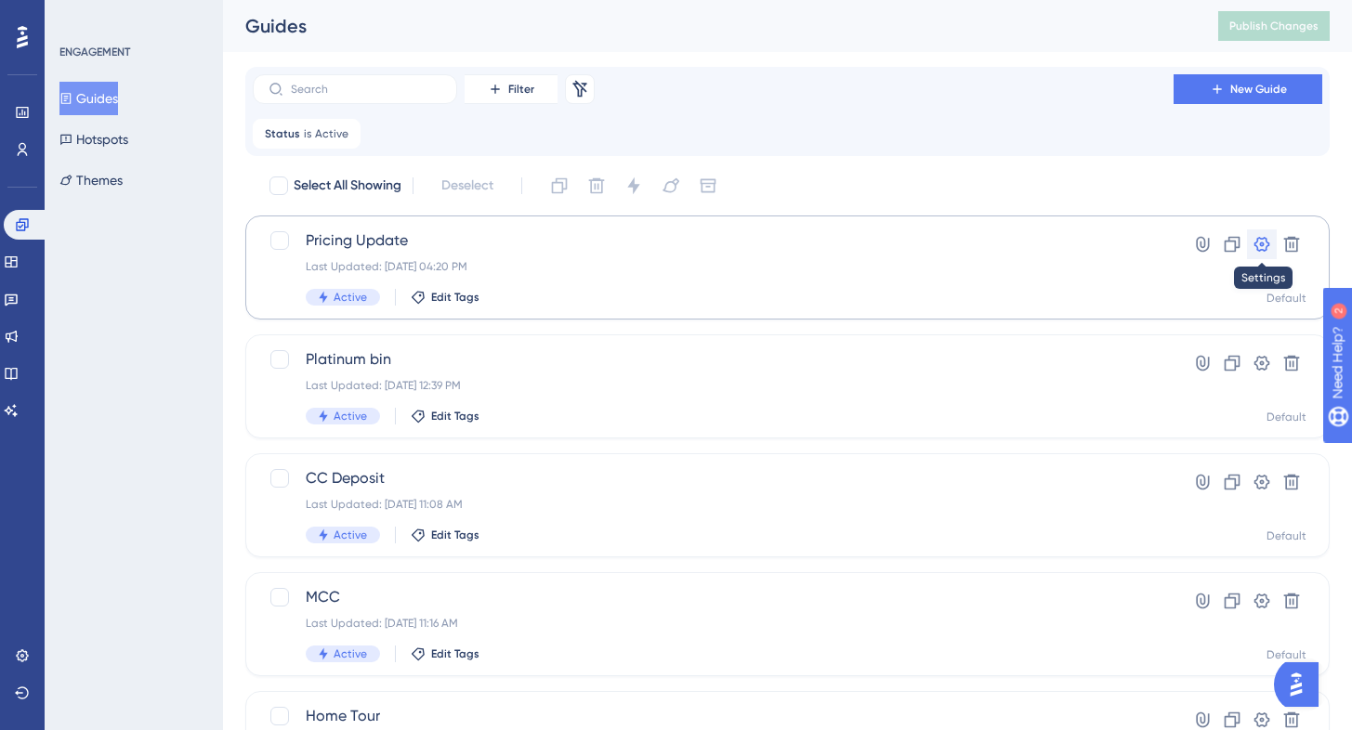
click at [1272, 242] on button at bounding box center [1262, 244] width 30 height 30
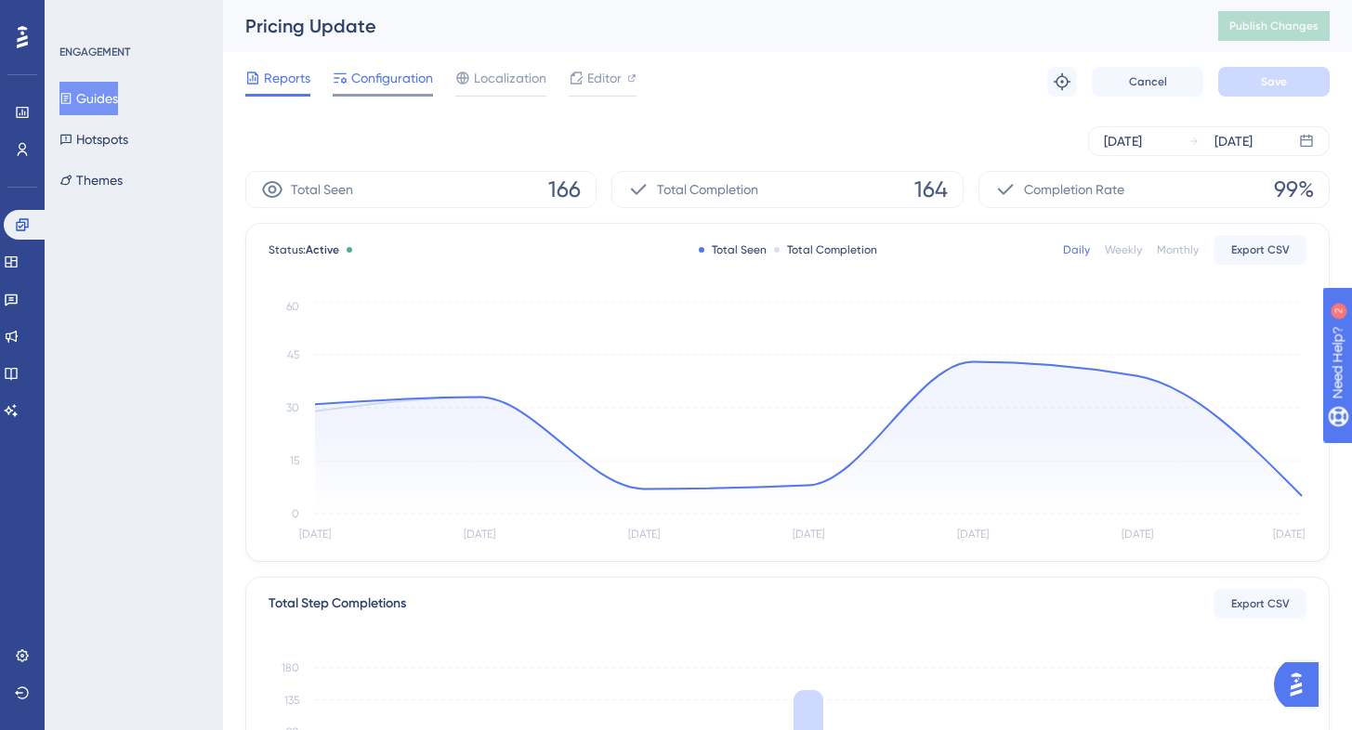
click at [404, 83] on span "Configuration" at bounding box center [392, 78] width 82 height 22
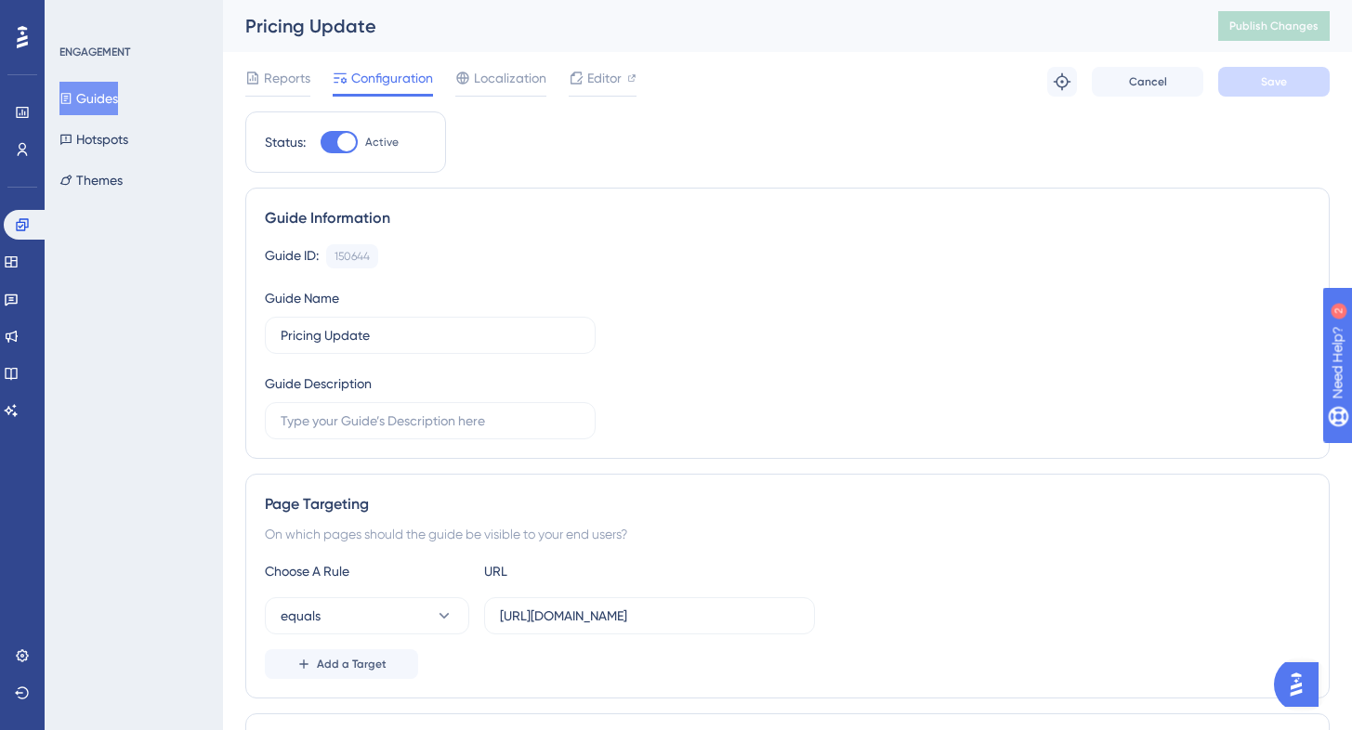
click at [339, 138] on div at bounding box center [346, 142] width 19 height 19
click at [321, 142] on input "Active" at bounding box center [320, 142] width 1 height 1
checkbox input "false"
click at [1312, 77] on button "Save" at bounding box center [1273, 82] width 111 height 30
click at [94, 106] on button "Guides" at bounding box center [88, 98] width 59 height 33
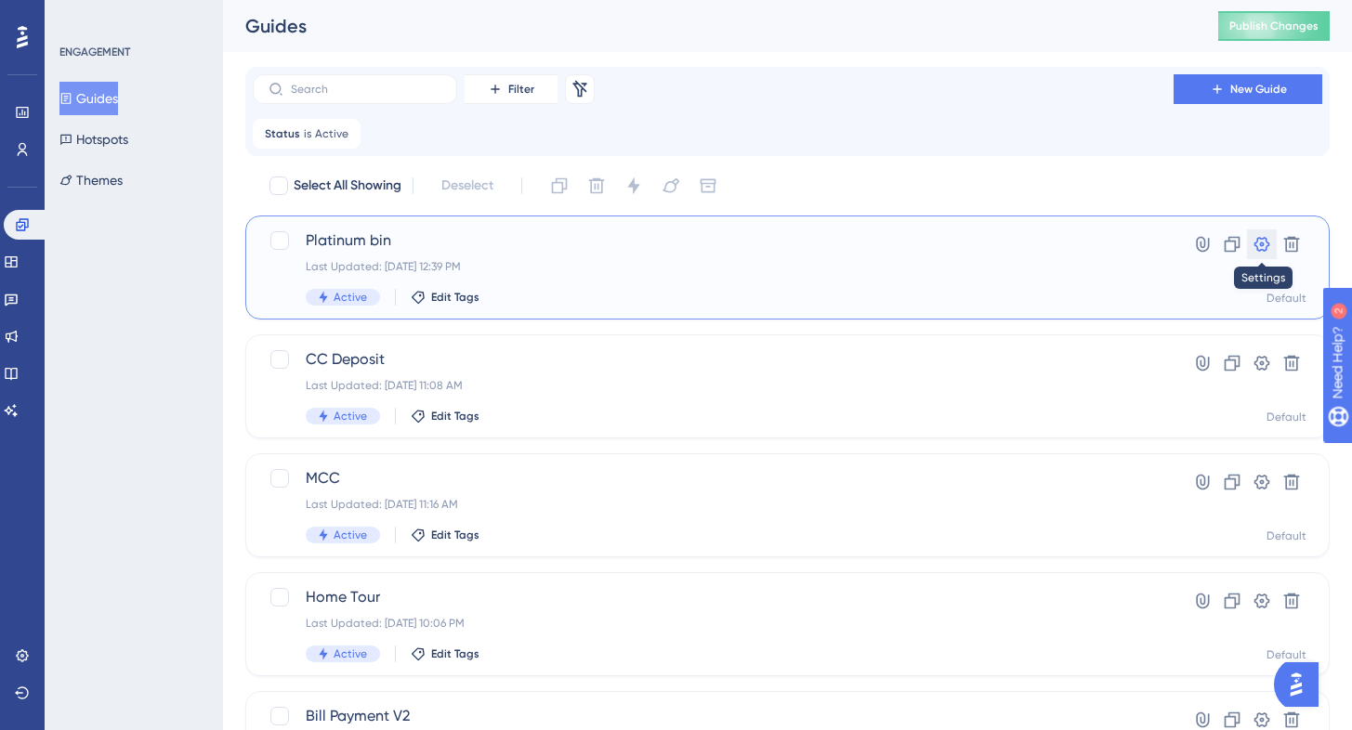
click at [1258, 244] on icon at bounding box center [1261, 244] width 19 height 19
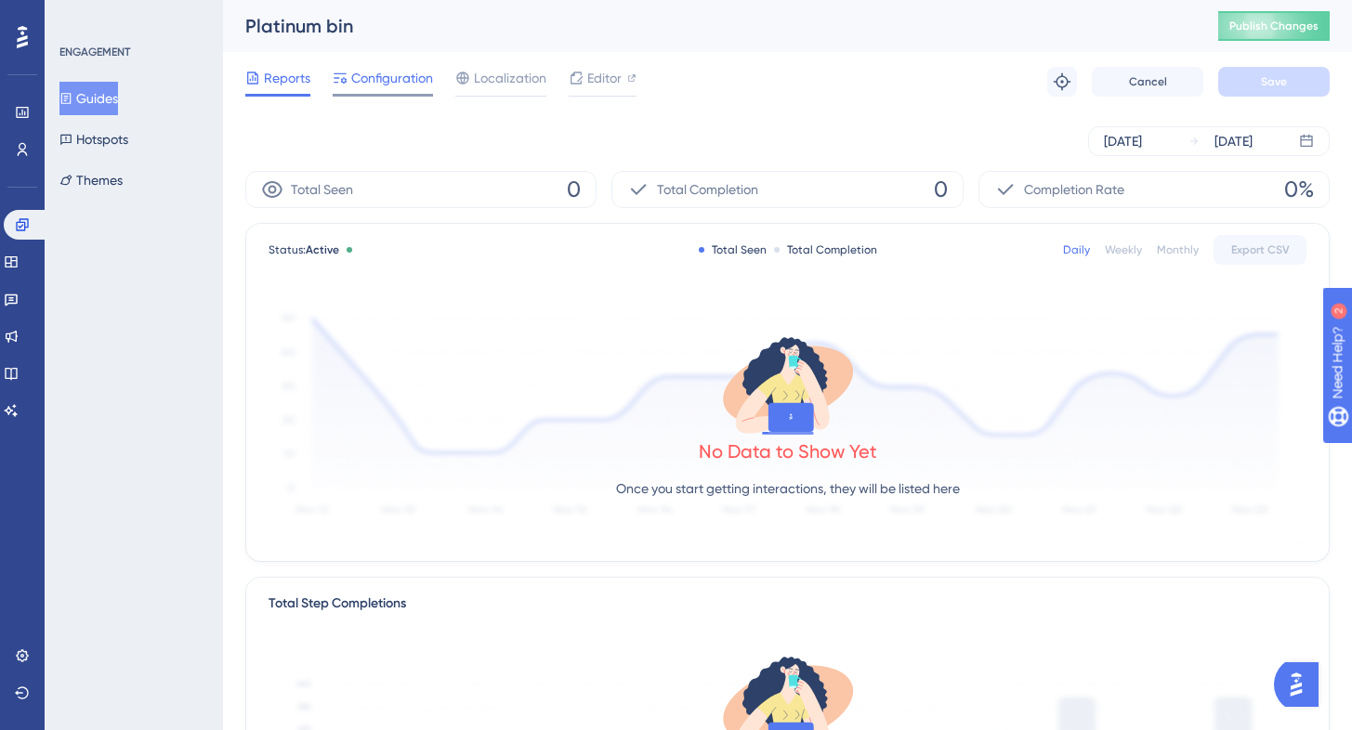
click at [409, 80] on span "Configuration" at bounding box center [392, 78] width 82 height 22
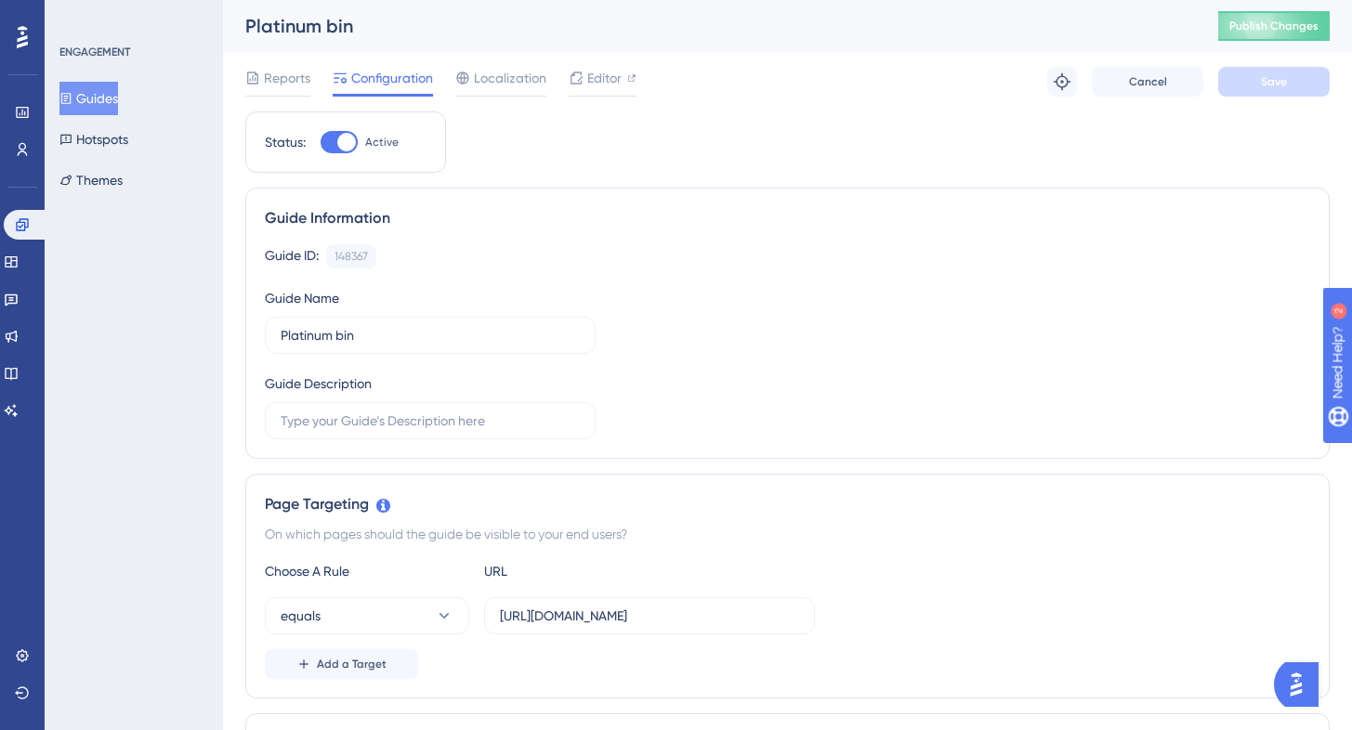
click at [346, 141] on div at bounding box center [346, 142] width 19 height 19
click at [321, 142] on input "Active" at bounding box center [320, 142] width 1 height 1
checkbox input "false"
click at [1246, 80] on button "Save" at bounding box center [1273, 82] width 111 height 30
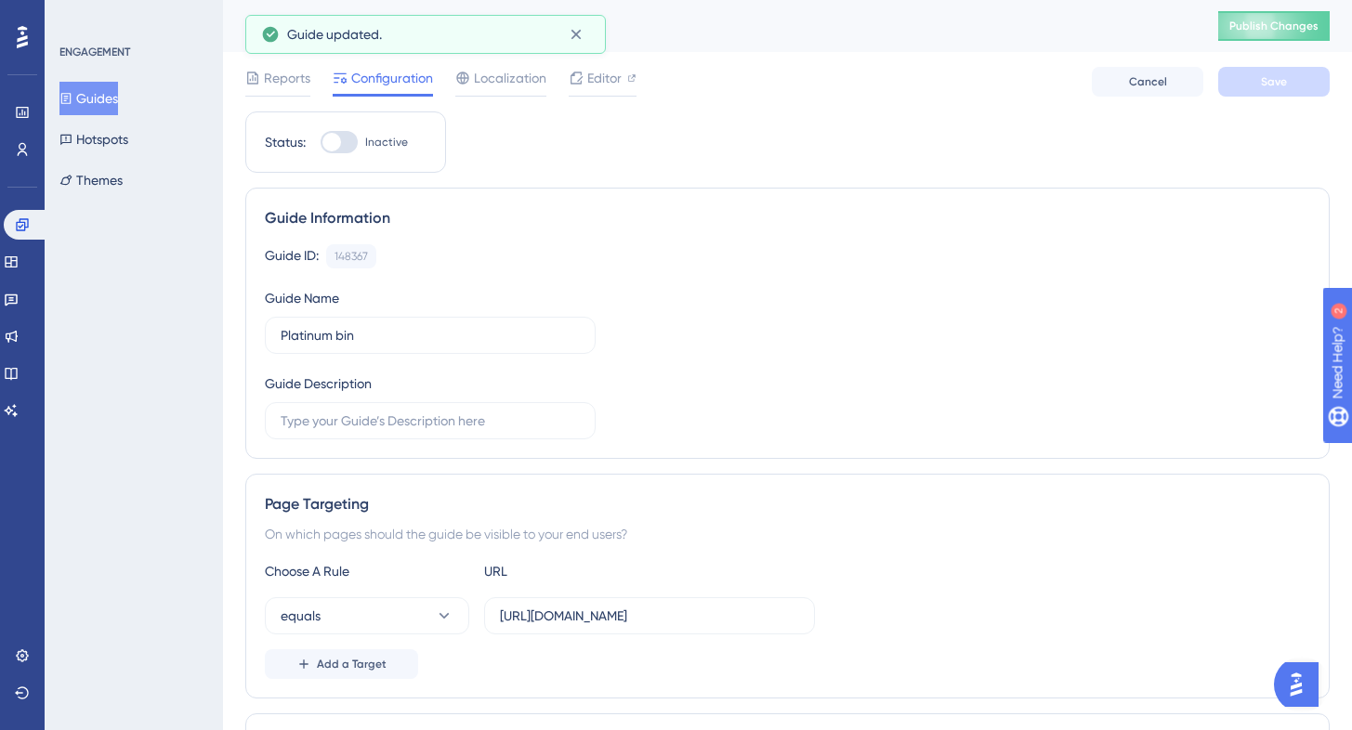
click at [111, 94] on button "Guides" at bounding box center [88, 98] width 59 height 33
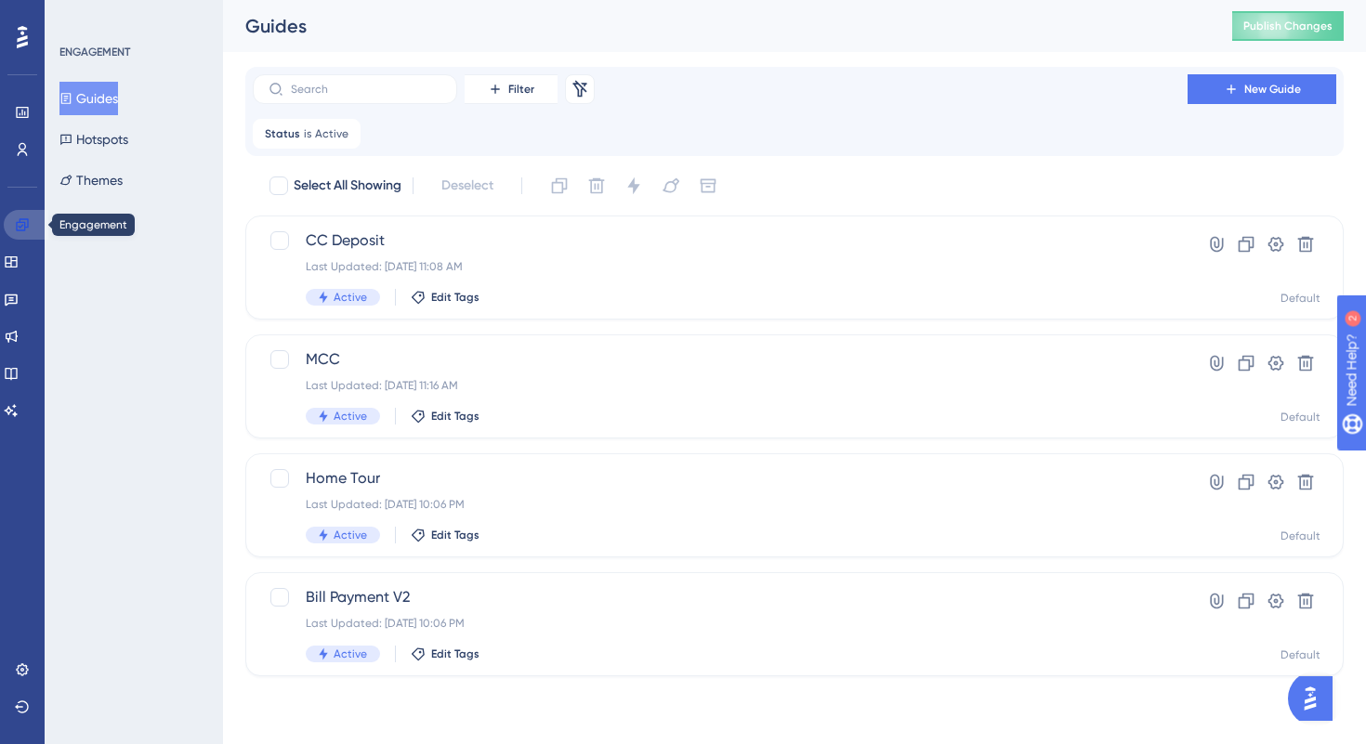
click at [12, 221] on link at bounding box center [26, 225] width 45 height 30
click at [19, 151] on icon at bounding box center [22, 149] width 15 height 15
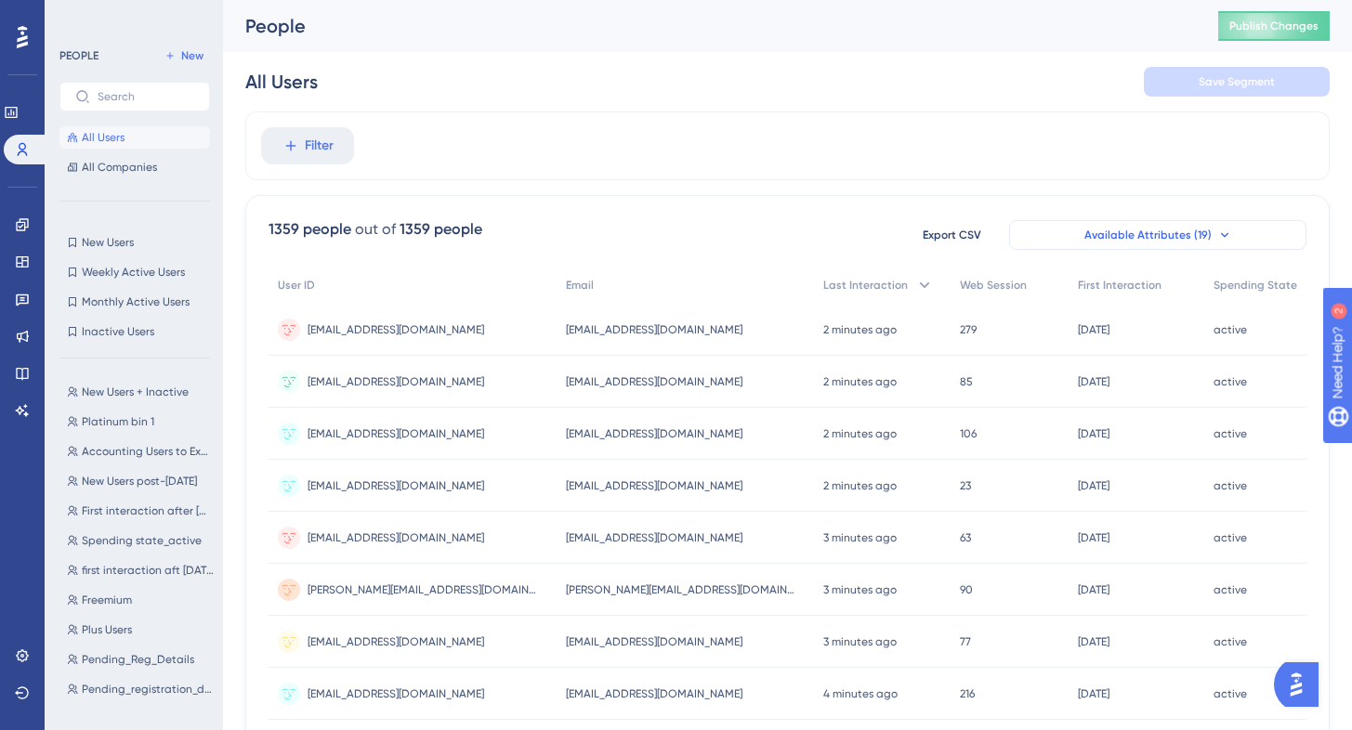
click at [1120, 224] on button "Available Attributes (19)" at bounding box center [1157, 235] width 297 height 30
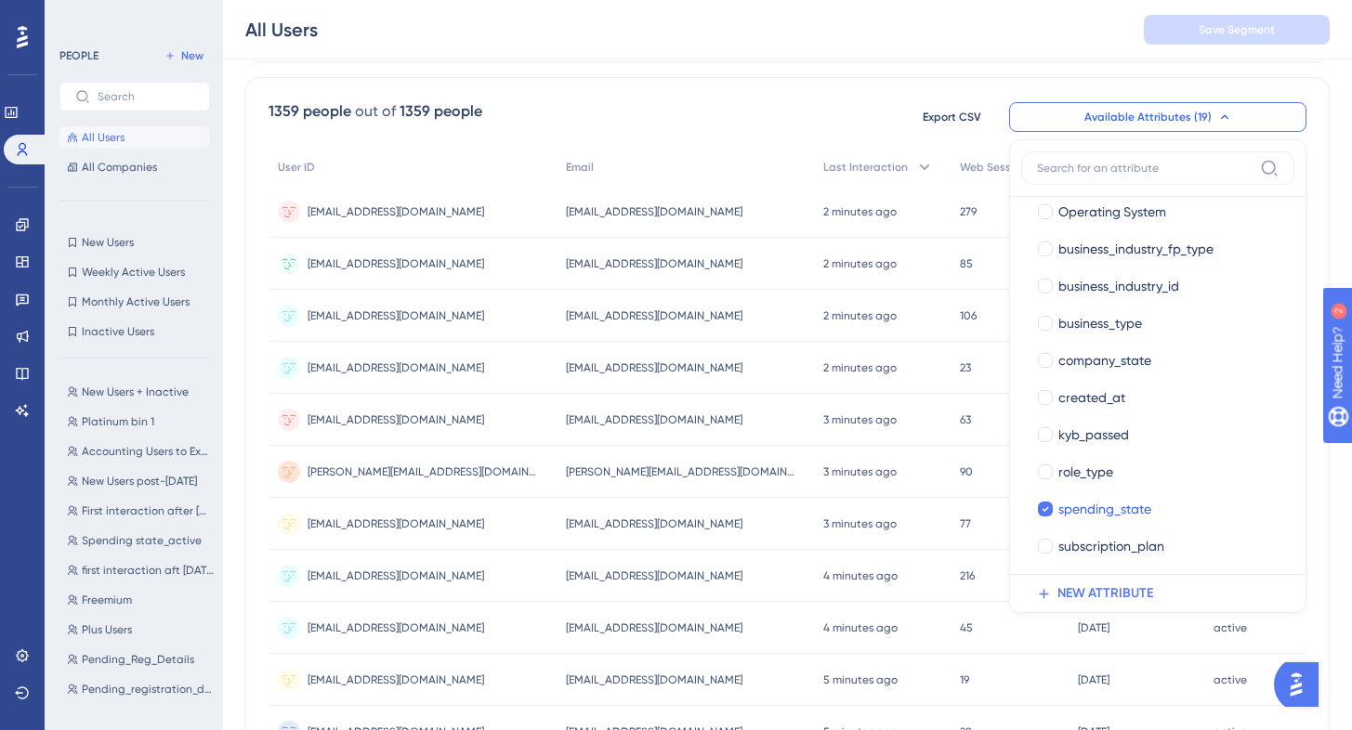
scroll to position [351, 0]
click at [1042, 472] on div at bounding box center [1045, 470] width 15 height 15
checkbox input "true"
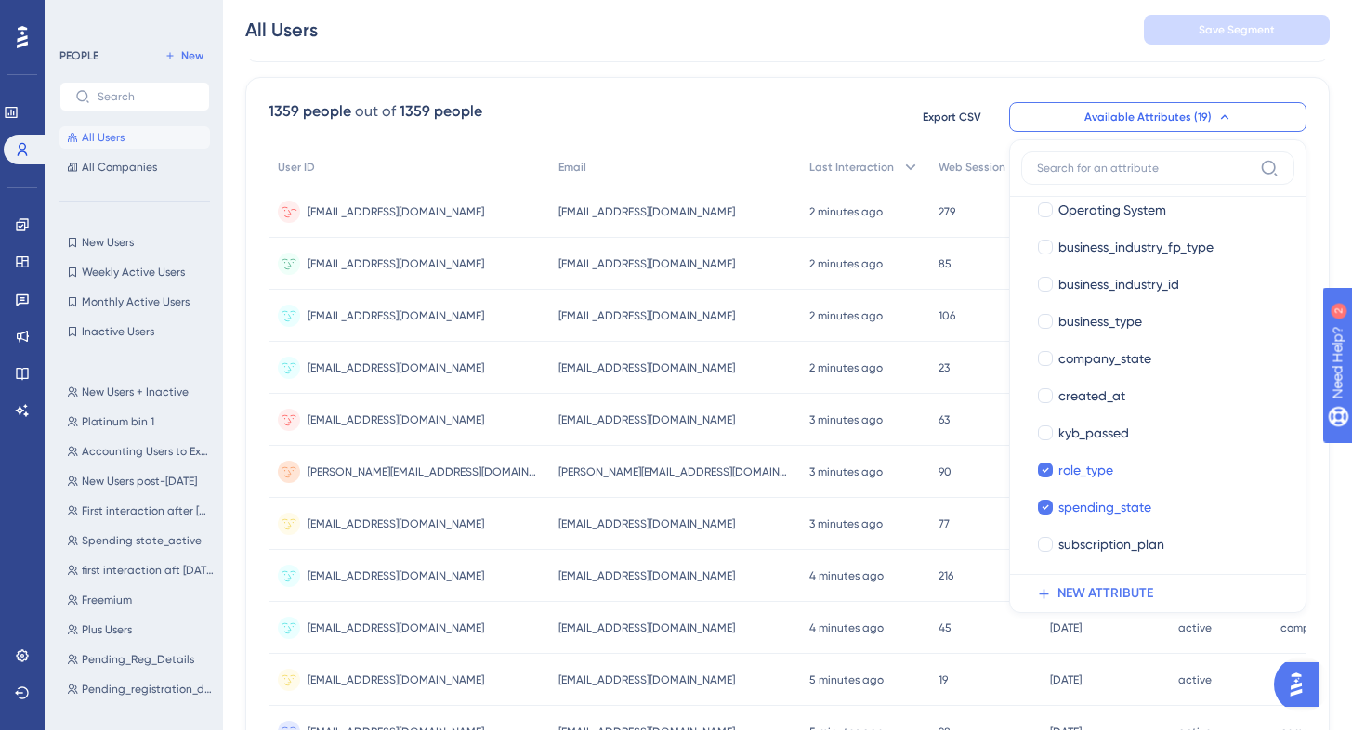
scroll to position [122, 0]
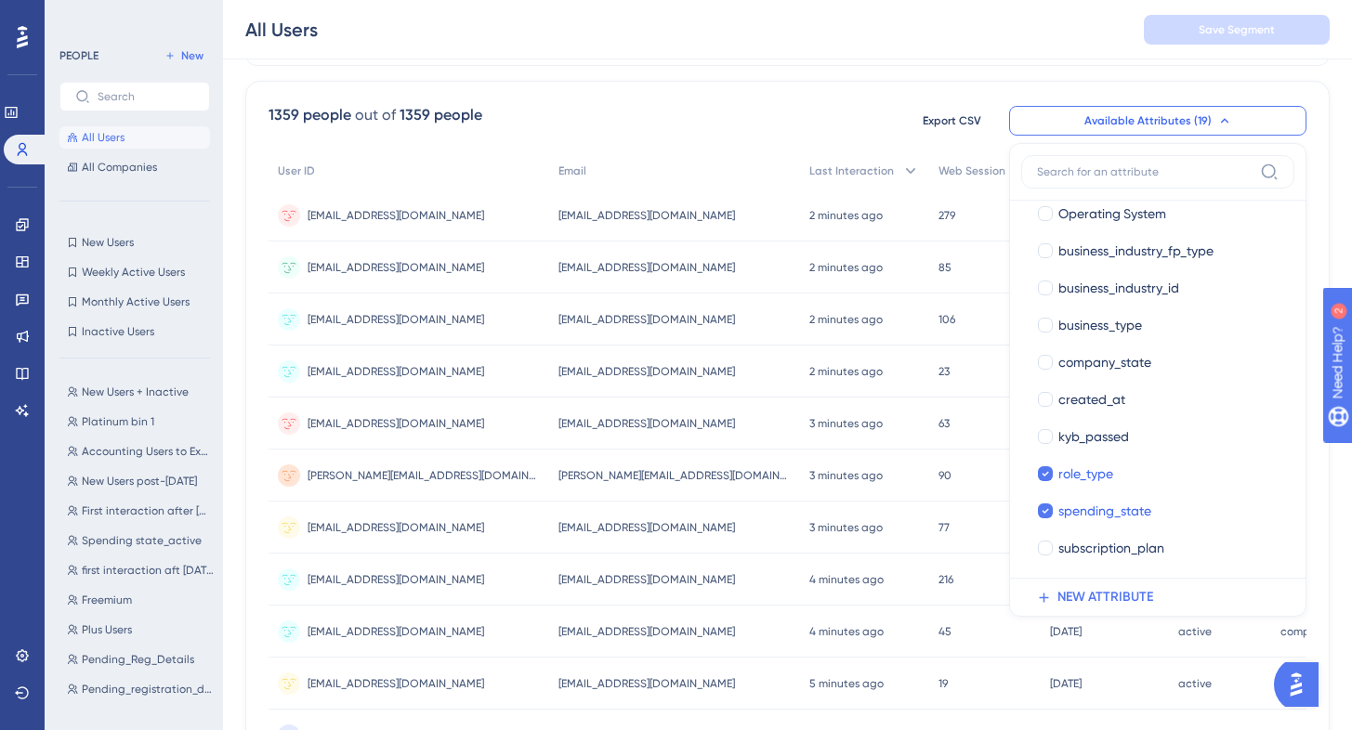
click at [814, 91] on div "1359 people out of 1359 people Export CSV Available Attributes (19) User ID Use…" at bounding box center [787, 697] width 1084 height 1232
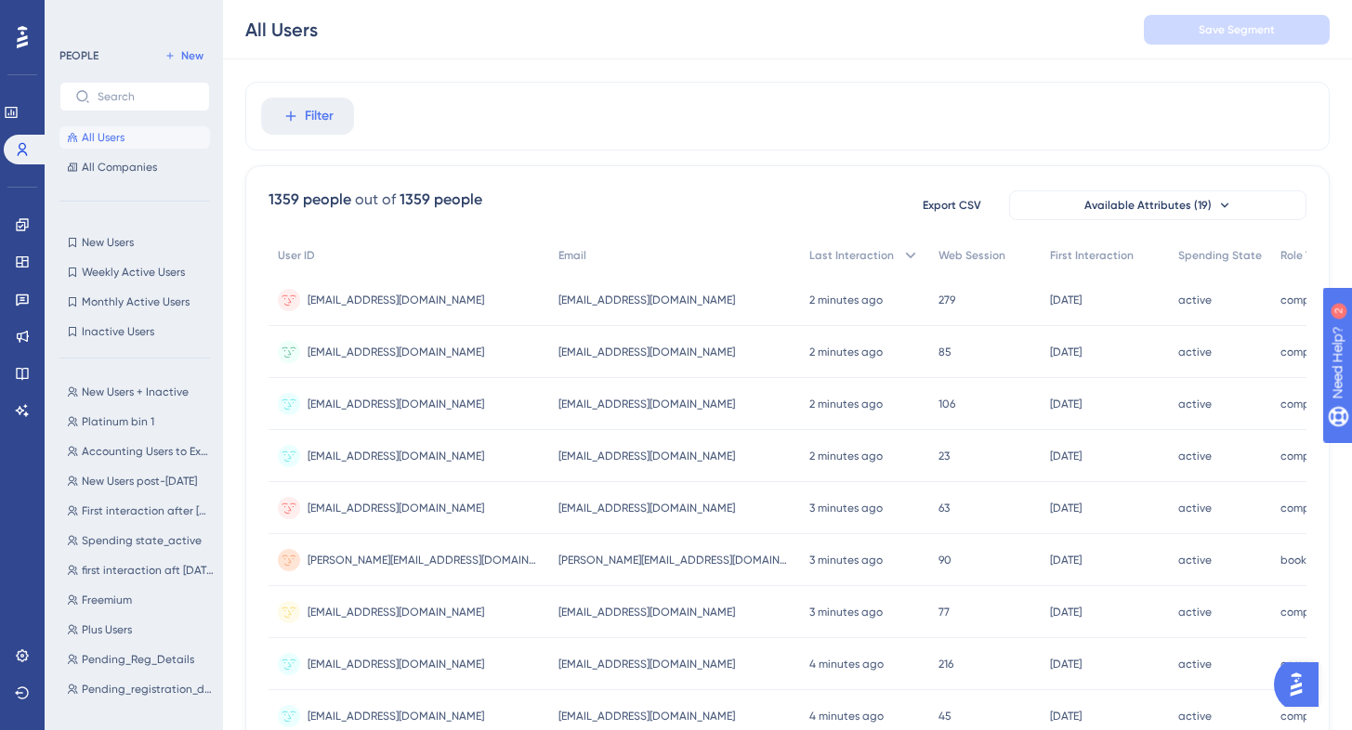
scroll to position [0, 0]
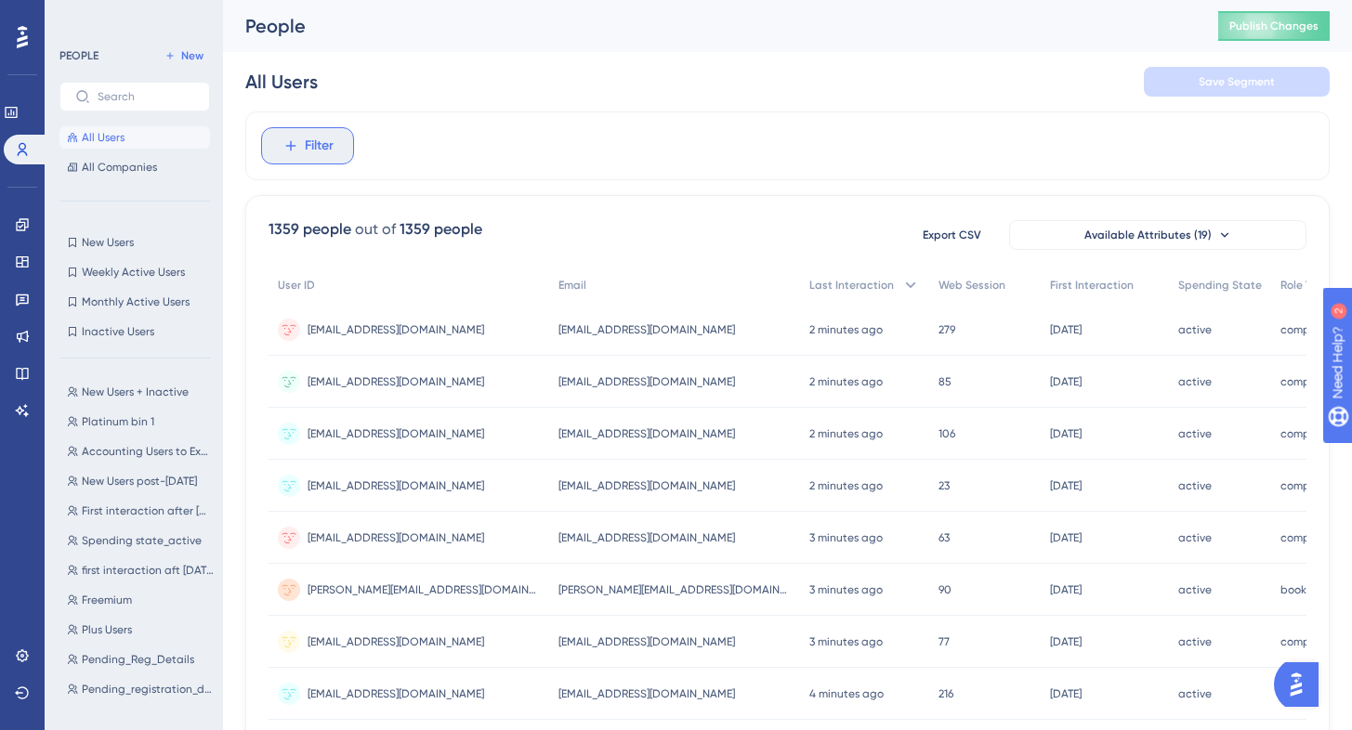
click at [314, 147] on span "Filter" at bounding box center [319, 146] width 29 height 22
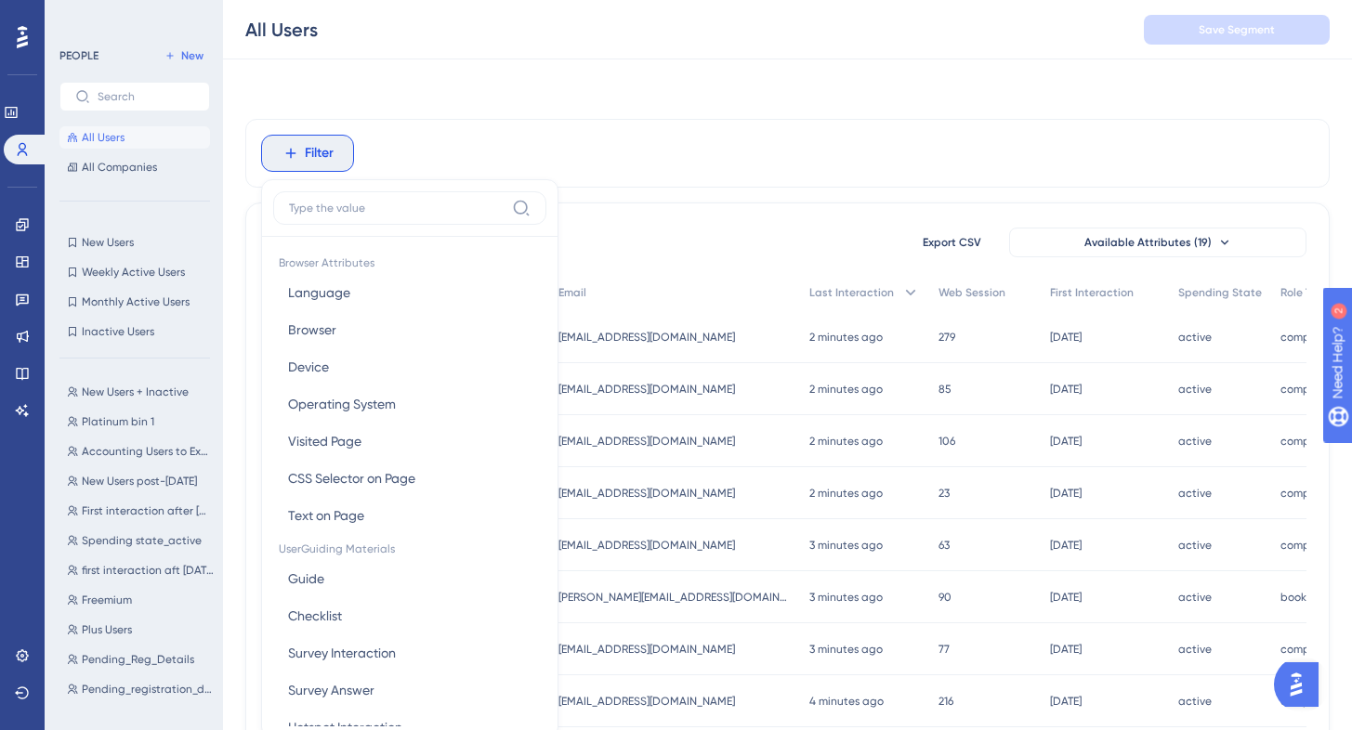
scroll to position [86, 0]
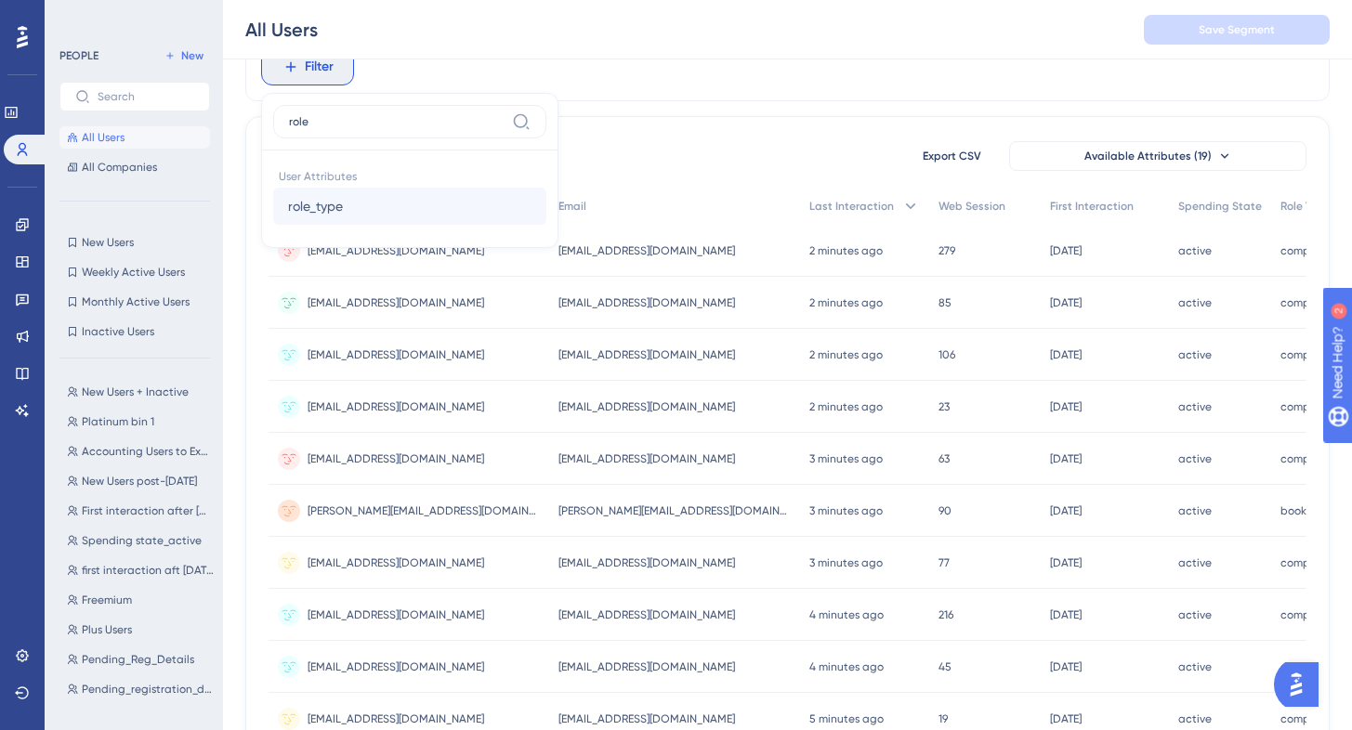
type input "role"
click at [396, 208] on button "role_type role_type" at bounding box center [409, 206] width 273 height 37
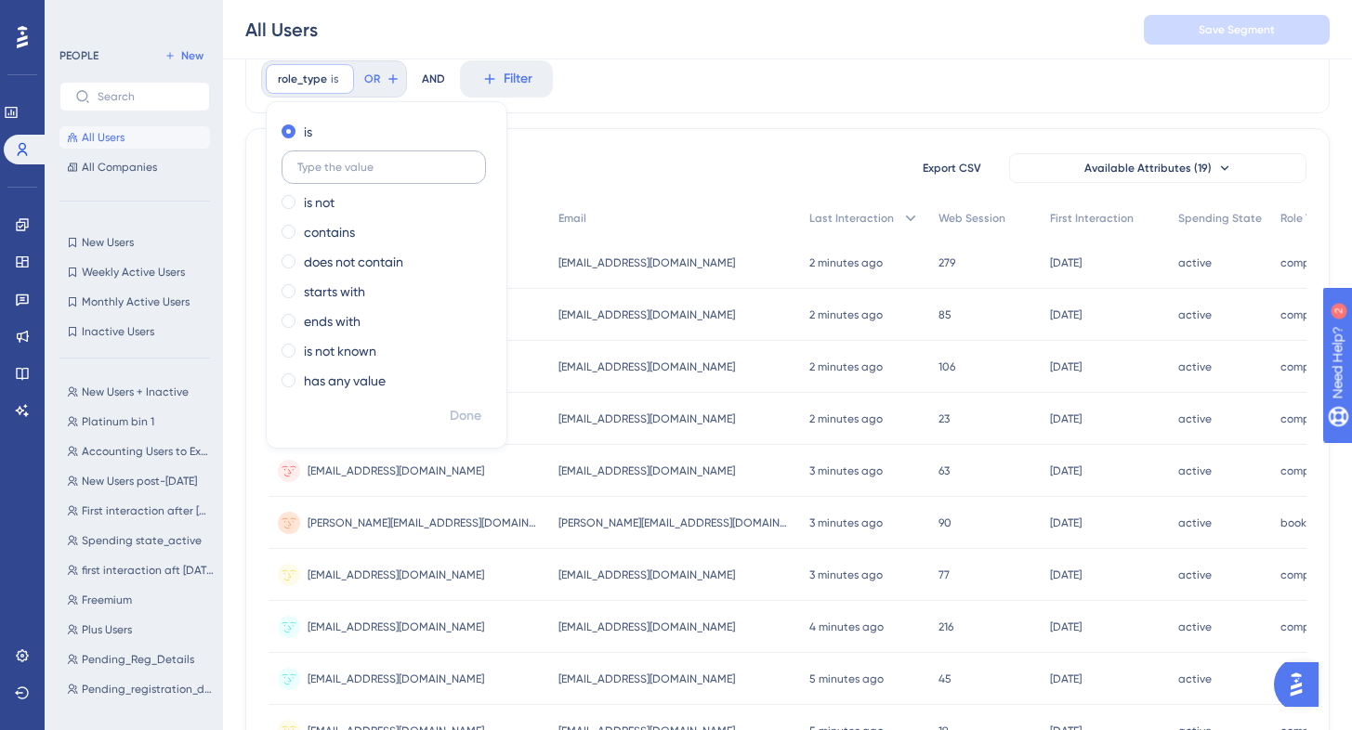
scroll to position [63, 0]
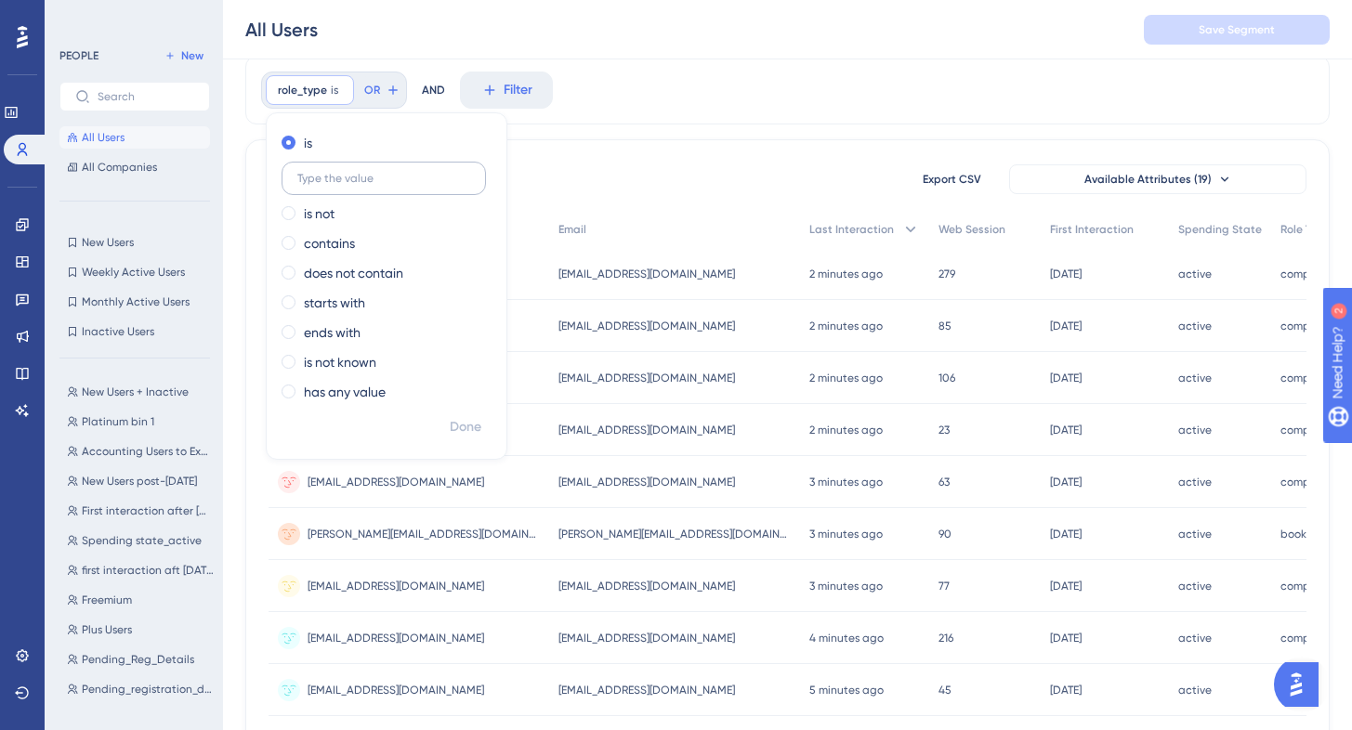
click at [391, 185] on label at bounding box center [384, 178] width 204 height 33
click at [391, 185] on input "text" at bounding box center [383, 178] width 173 height 13
type input "bookkeeper"
click at [464, 424] on span "Done" at bounding box center [466, 427] width 32 height 22
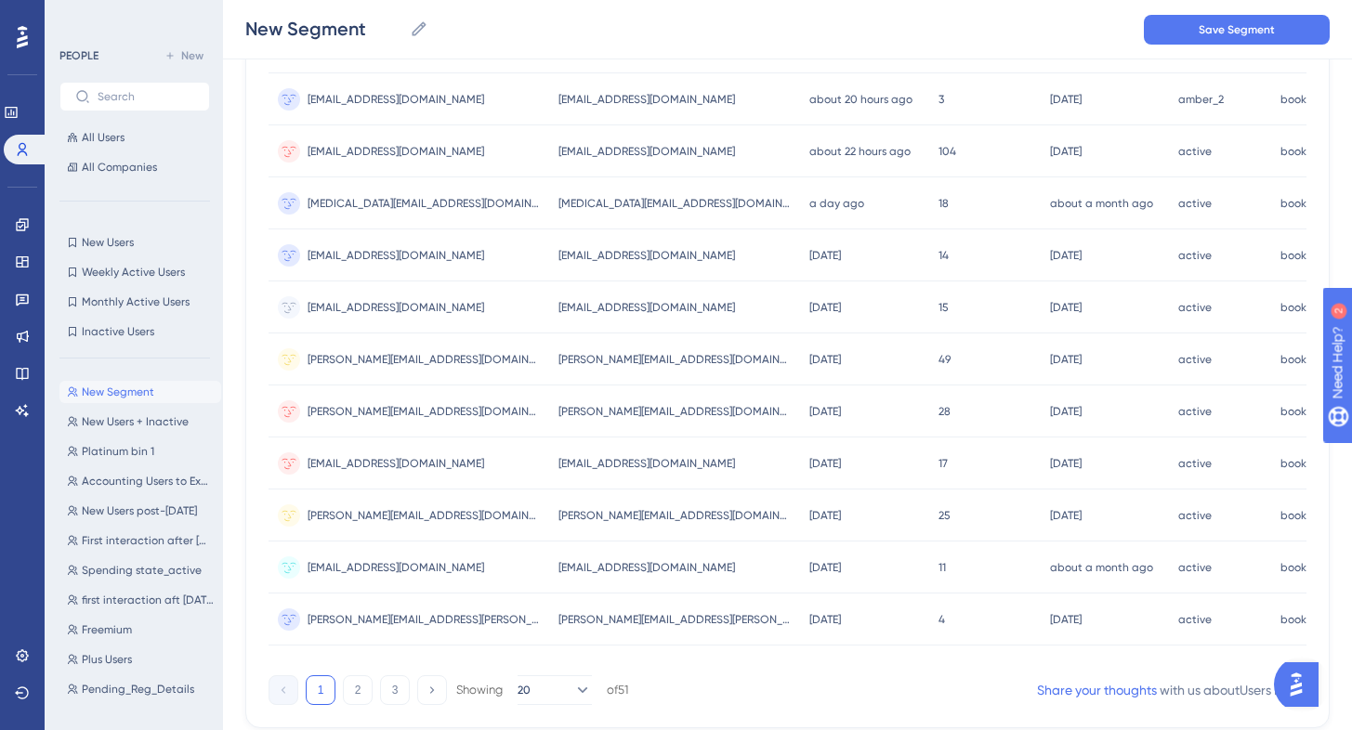
scroll to position [764, 14]
